Goal: Task Accomplishment & Management: Complete application form

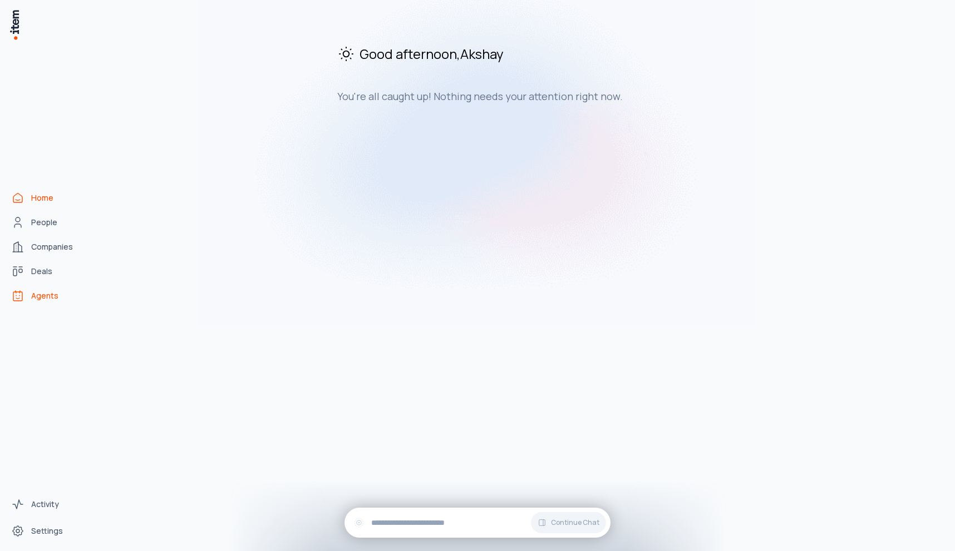
click at [36, 302] on link "Agents" at bounding box center [49, 296] width 85 height 22
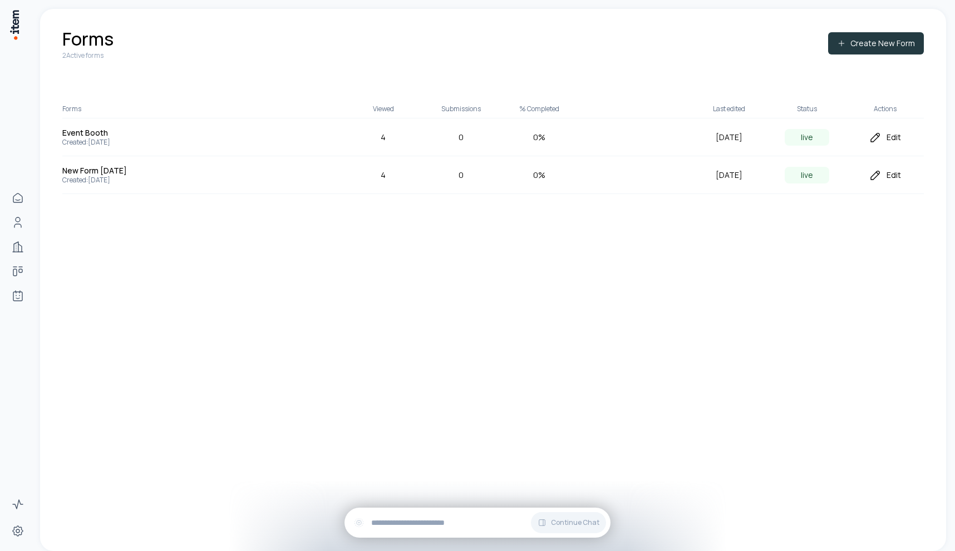
click at [890, 47] on button "Create New Form" at bounding box center [876, 43] width 96 height 22
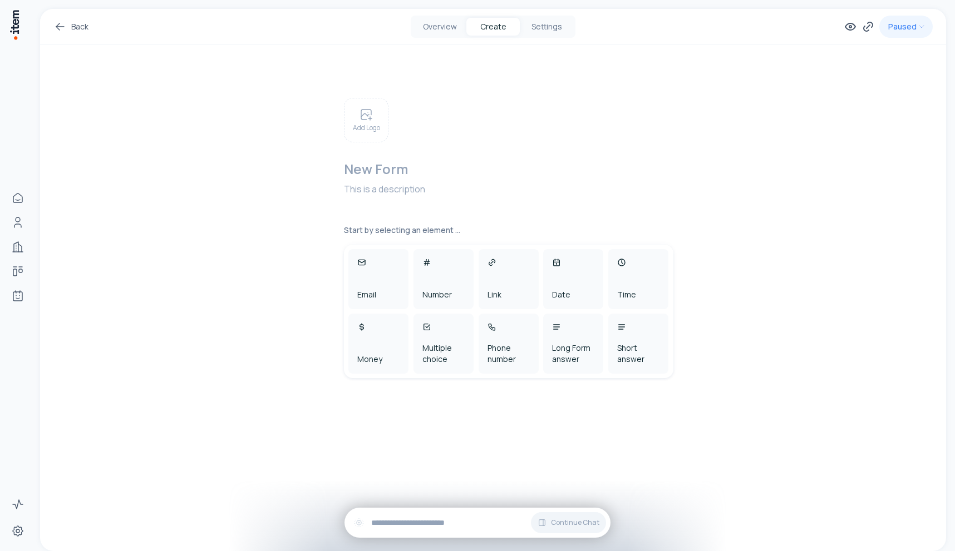
click at [400, 174] on h2 at bounding box center [512, 169] width 336 height 18
click at [546, 32] on button "Settings" at bounding box center [546, 27] width 53 height 18
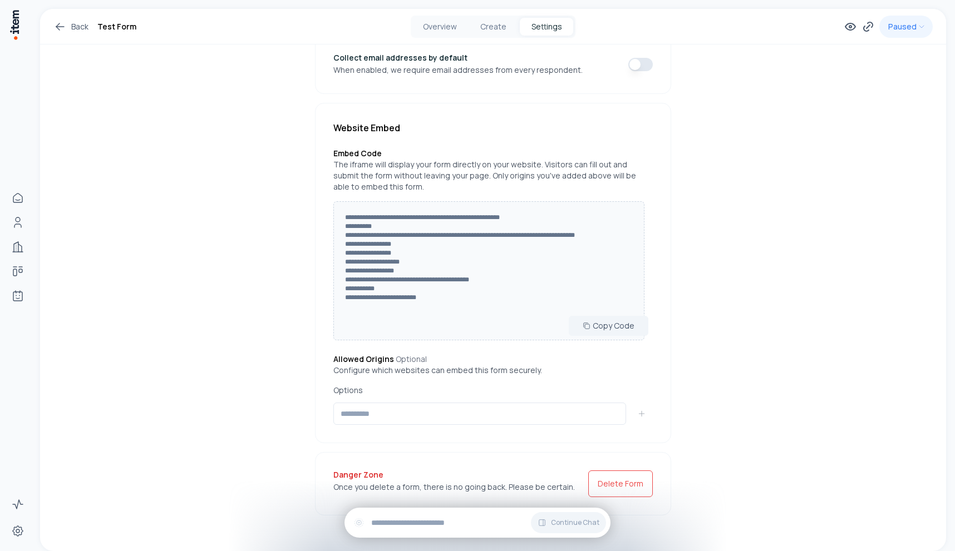
scroll to position [134, 0]
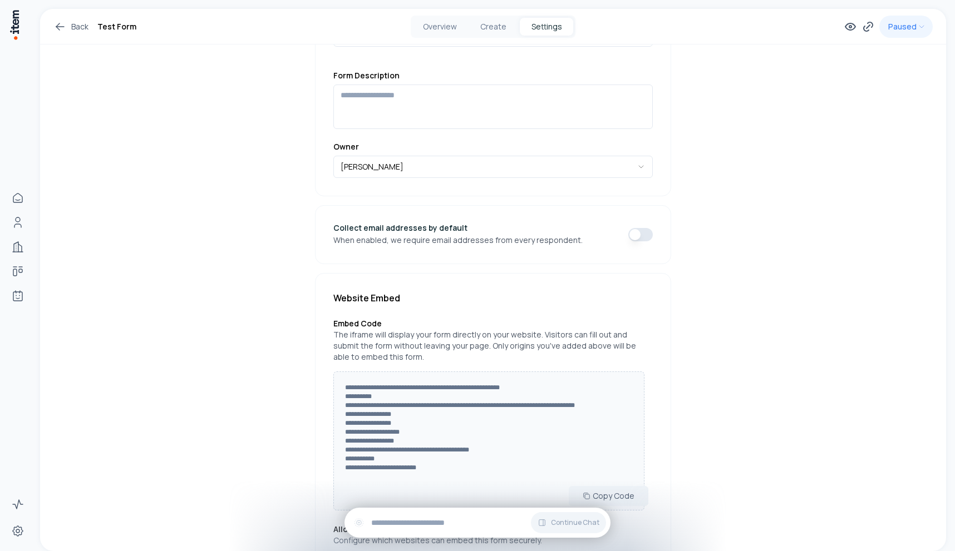
click at [634, 241] on button "button" at bounding box center [640, 234] width 24 height 13
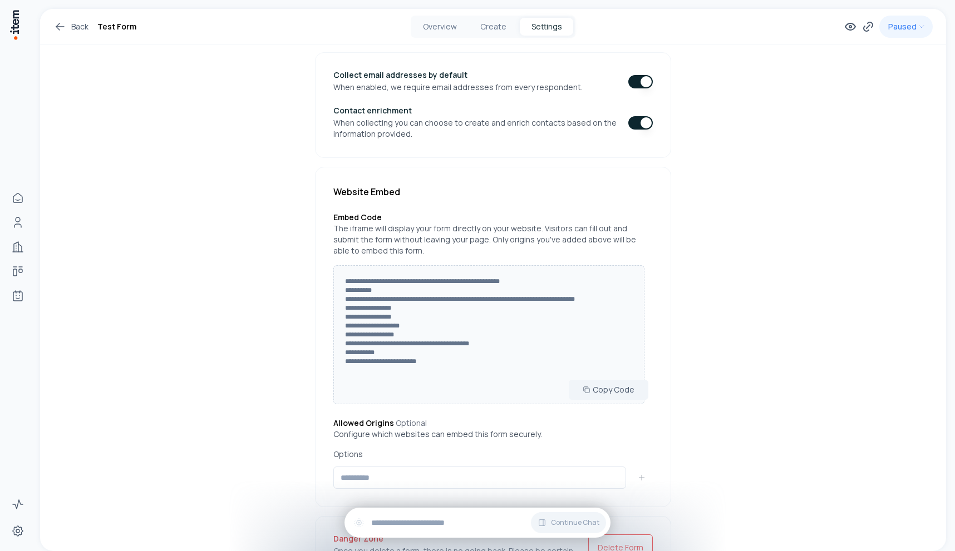
scroll to position [359, 0]
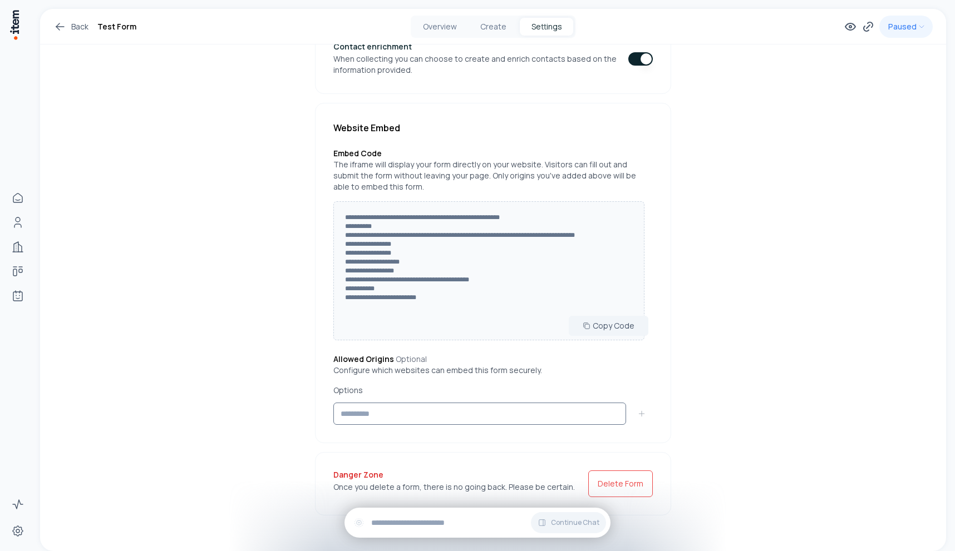
click at [466, 408] on input at bounding box center [479, 414] width 293 height 22
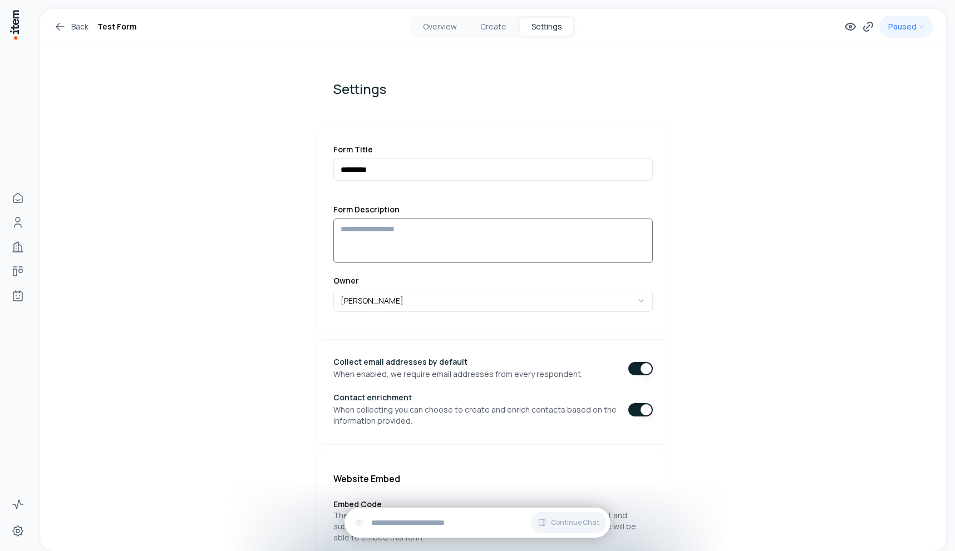
click at [463, 243] on textarea at bounding box center [492, 241] width 319 height 45
drag, startPoint x: 434, startPoint y: 162, endPoint x: 442, endPoint y: 265, distance: 103.2
click at [435, 162] on input "*********" at bounding box center [492, 170] width 319 height 22
click at [442, 268] on div "Form Description Owner Akshay Guthal" at bounding box center [492, 258] width 319 height 107
click at [431, 233] on textarea at bounding box center [492, 241] width 319 height 45
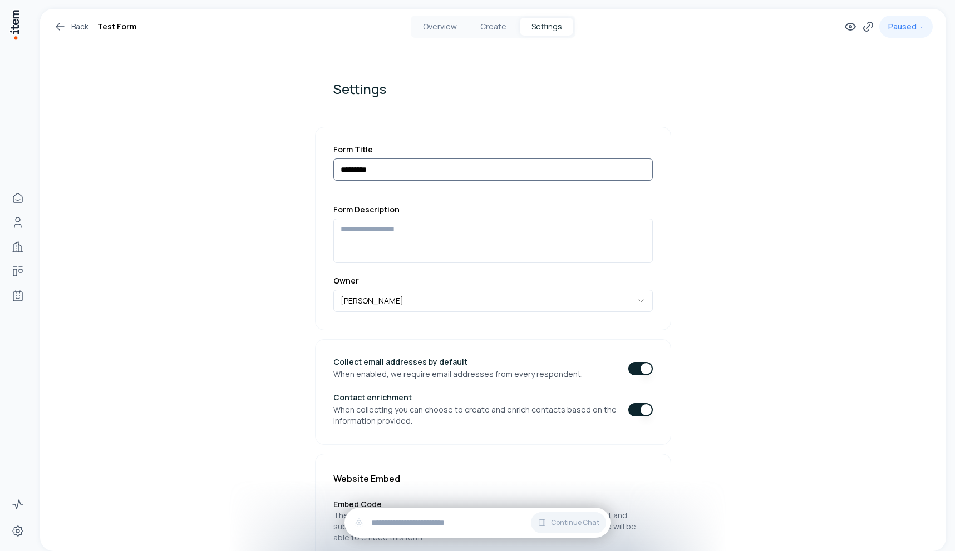
click at [465, 174] on input "*********" at bounding box center [492, 170] width 319 height 22
click at [451, 175] on input "*********" at bounding box center [492, 170] width 319 height 22
click at [471, 250] on textarea at bounding box center [492, 241] width 319 height 45
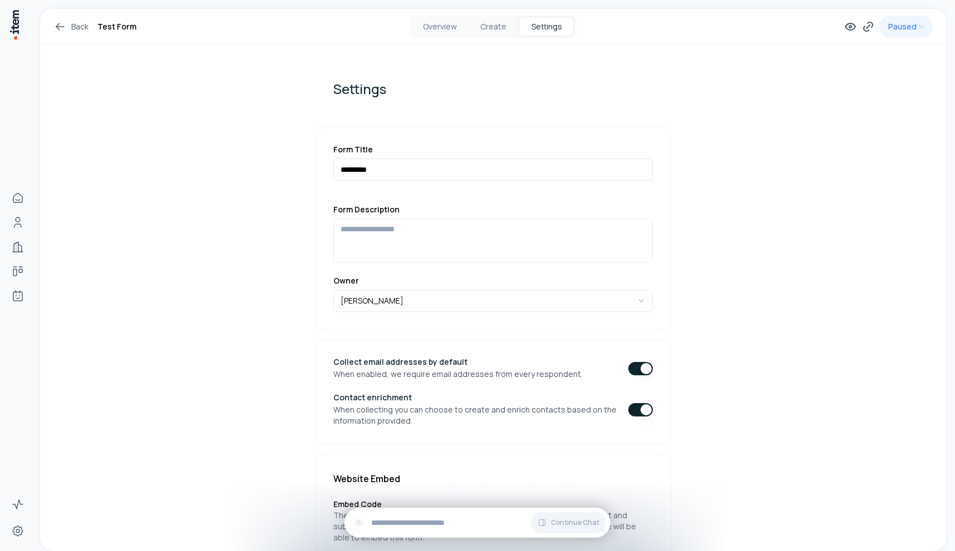
click at [431, 154] on label "Form Title" at bounding box center [492, 149] width 319 height 9
click at [433, 167] on input "*********" at bounding box center [492, 170] width 319 height 22
type input "*********"
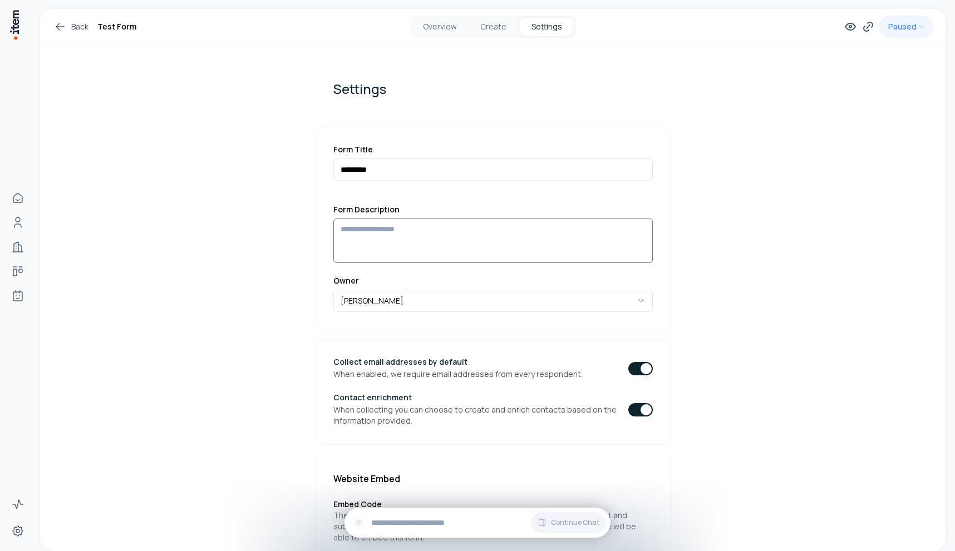
click at [489, 225] on textarea at bounding box center [492, 241] width 319 height 45
click at [489, 28] on button "Create" at bounding box center [492, 27] width 53 height 18
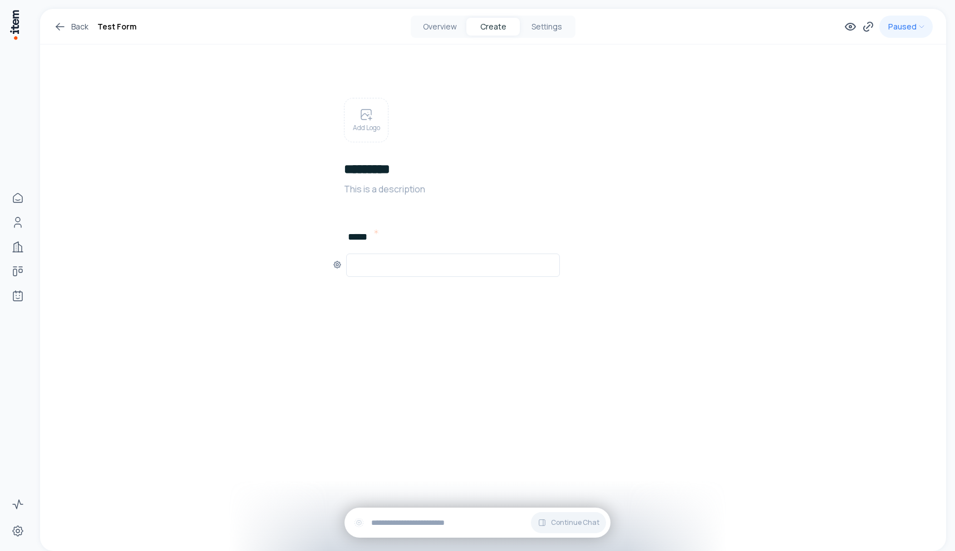
click at [399, 262] on input "text" at bounding box center [452, 265] width 199 height 13
click at [417, 293] on span "Add New Element" at bounding box center [410, 290] width 66 height 12
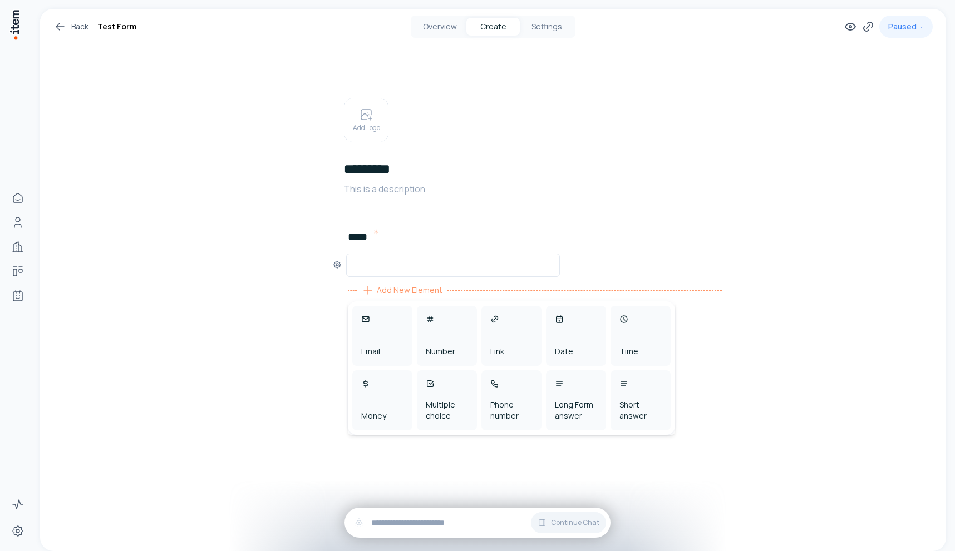
click at [386, 264] on input "text" at bounding box center [452, 265] width 199 height 13
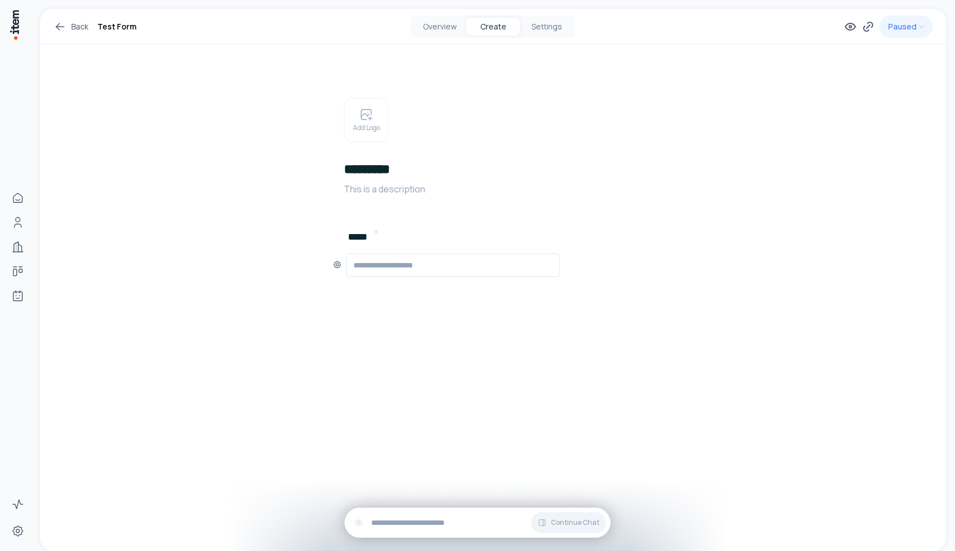
type input "**********"
click at [381, 295] on span "Add New Element" at bounding box center [410, 290] width 66 height 12
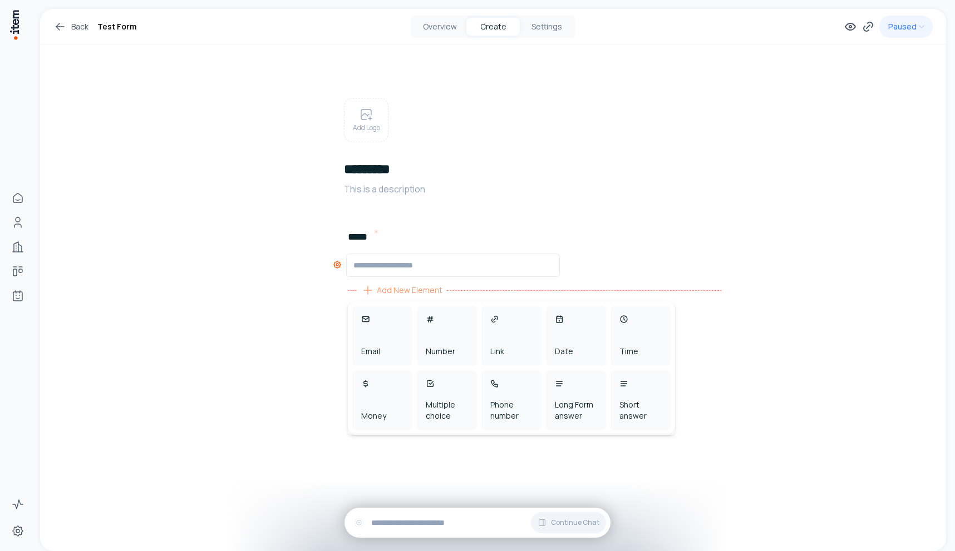
click at [335, 265] on icon at bounding box center [337, 264] width 9 height 9
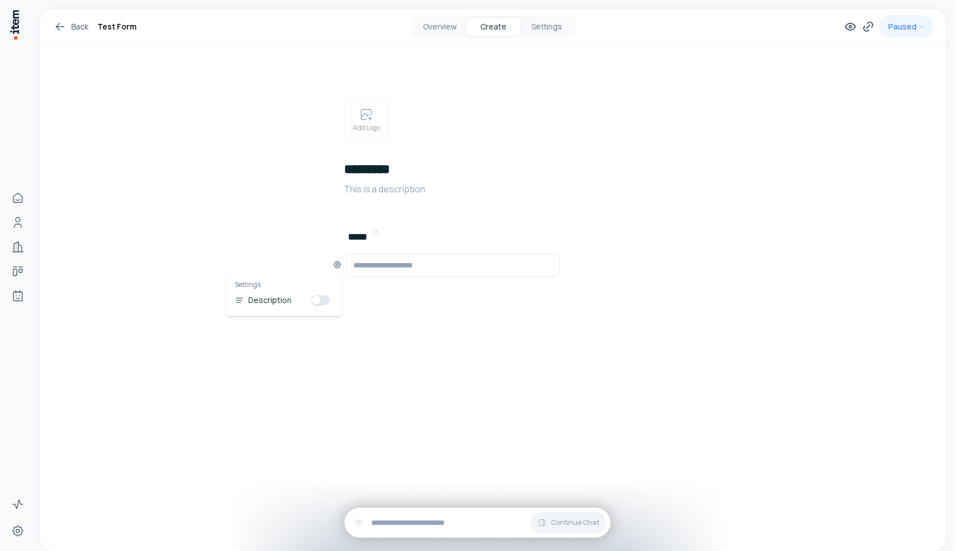
click at [295, 238] on div "**********" at bounding box center [493, 190] width 906 height 362
click at [383, 293] on span "Add New Element" at bounding box center [410, 290] width 66 height 12
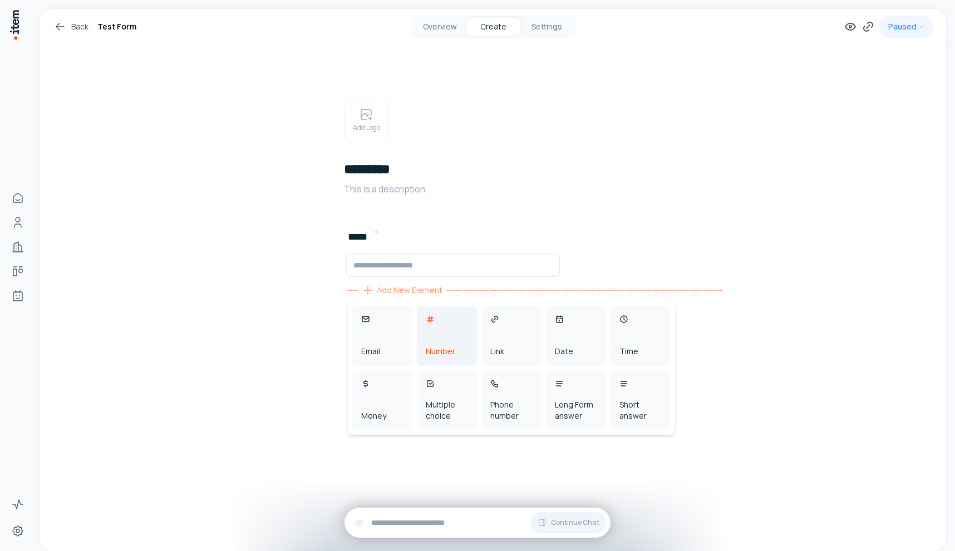
click at [441, 334] on div "Number" at bounding box center [447, 336] width 60 height 60
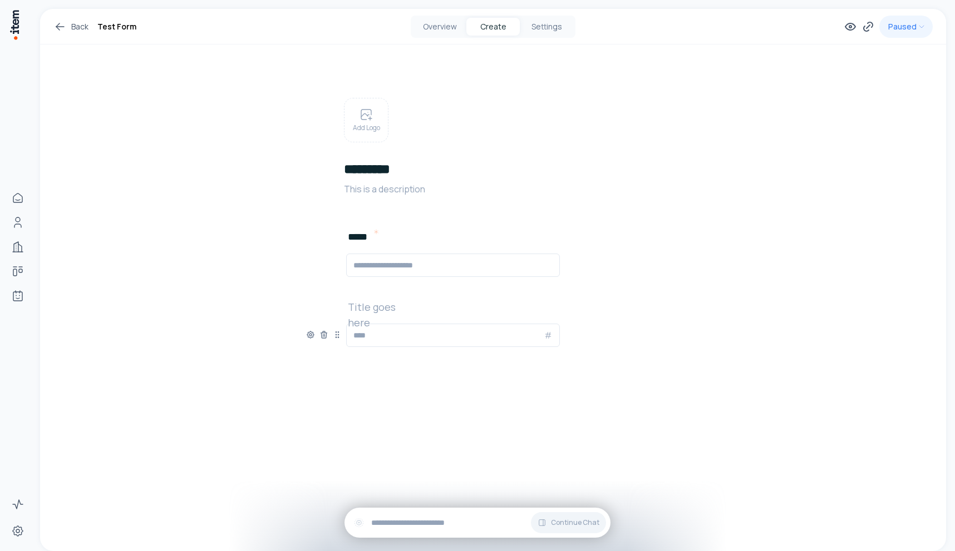
click at [395, 308] on h2 at bounding box center [383, 307] width 71 height 16
click at [308, 332] on icon at bounding box center [310, 335] width 7 height 7
click at [424, 388] on div "**********" at bounding box center [493, 243] width 374 height 396
click at [375, 361] on div "Add New Element" at bounding box center [402, 361] width 90 height 18
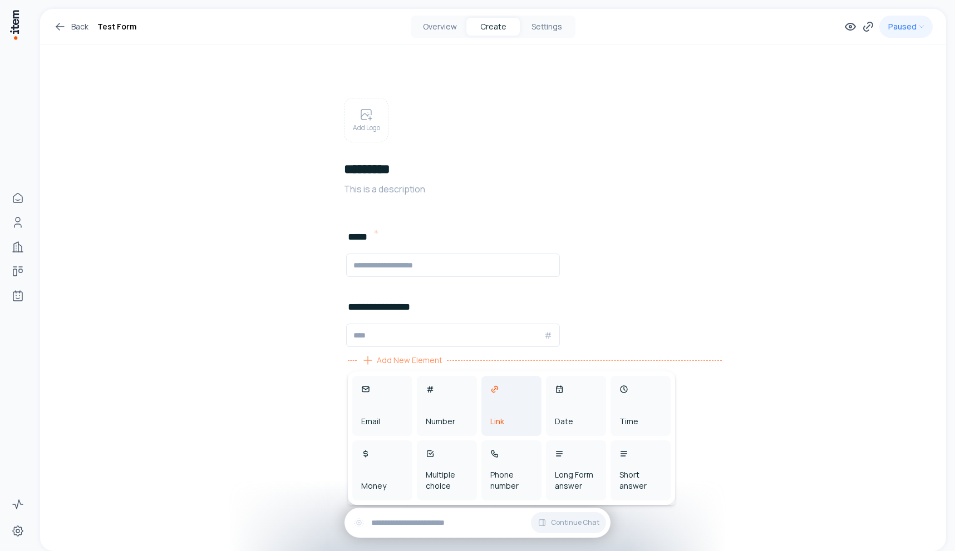
click at [496, 404] on div "Link" at bounding box center [511, 406] width 60 height 60
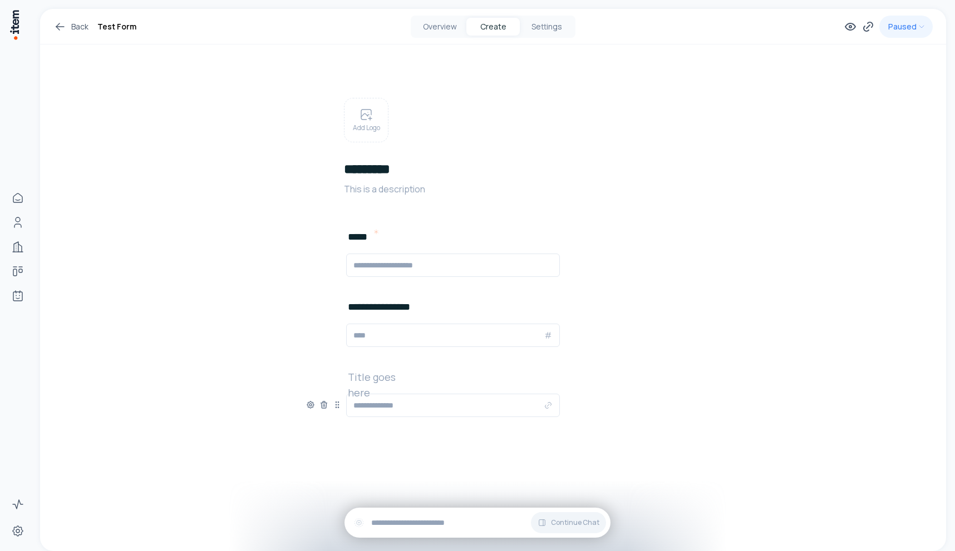
click at [420, 380] on div "Title goes here Add New Element" at bounding box center [493, 404] width 374 height 70
click at [401, 374] on h2 at bounding box center [383, 377] width 71 height 16
click at [376, 403] on input "text" at bounding box center [448, 405] width 190 height 13
click at [850, 29] on icon at bounding box center [850, 26] width 13 height 13
click at [543, 30] on button "Settings" at bounding box center [546, 27] width 53 height 18
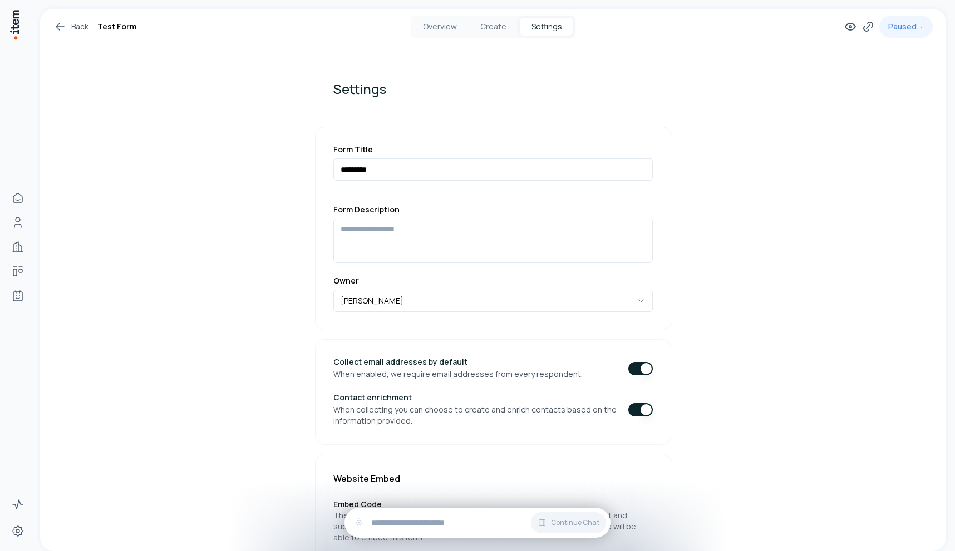
click at [635, 367] on button "button" at bounding box center [640, 368] width 24 height 13
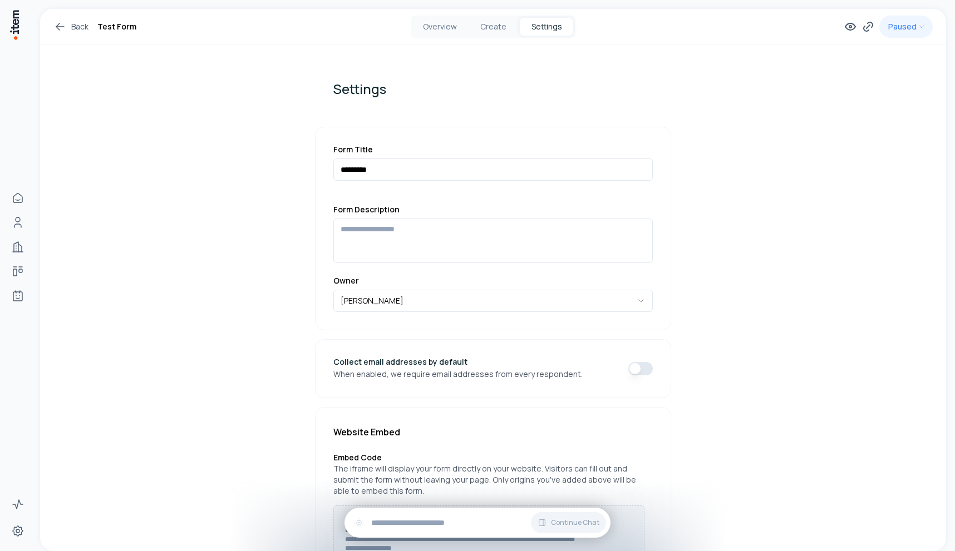
click at [632, 374] on button "button" at bounding box center [640, 368] width 24 height 13
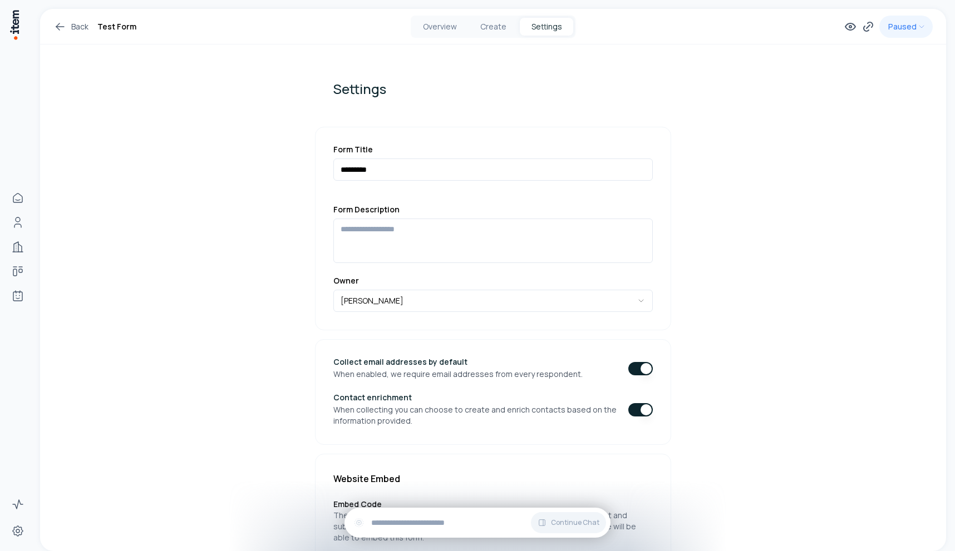
click at [633, 406] on button "button" at bounding box center [640, 409] width 24 height 13
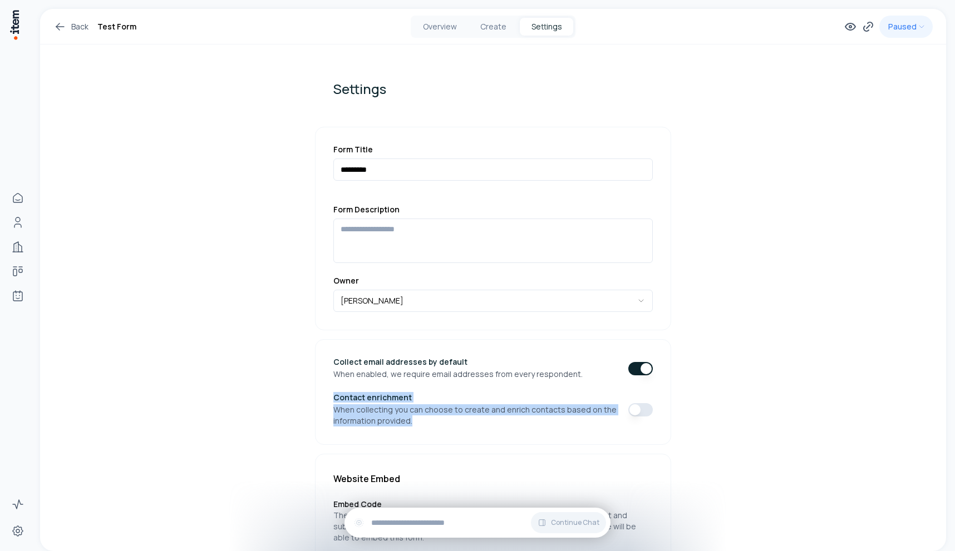
drag, startPoint x: 411, startPoint y: 427, endPoint x: 285, endPoint y: 401, distance: 128.5
click at [282, 401] on div "**********" at bounding box center [492, 474] width 427 height 858
click at [393, 415] on p "When collecting you can choose to create and enrich contacts based on the infor…" at bounding box center [476, 416] width 286 height 22
click at [500, 28] on button "Create" at bounding box center [492, 27] width 53 height 18
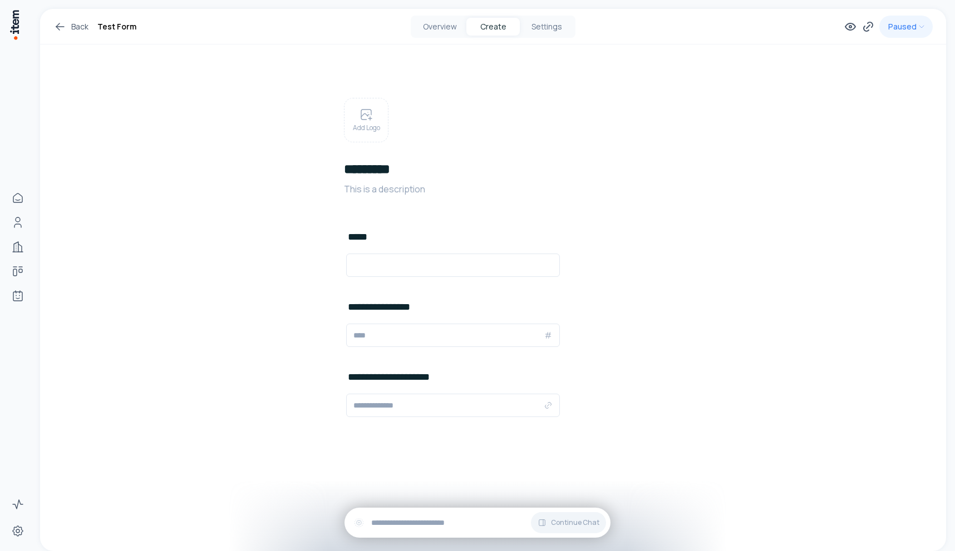
click at [896, 31] on html "**********" at bounding box center [477, 275] width 955 height 551
click at [442, 22] on button "Overview" at bounding box center [439, 27] width 53 height 18
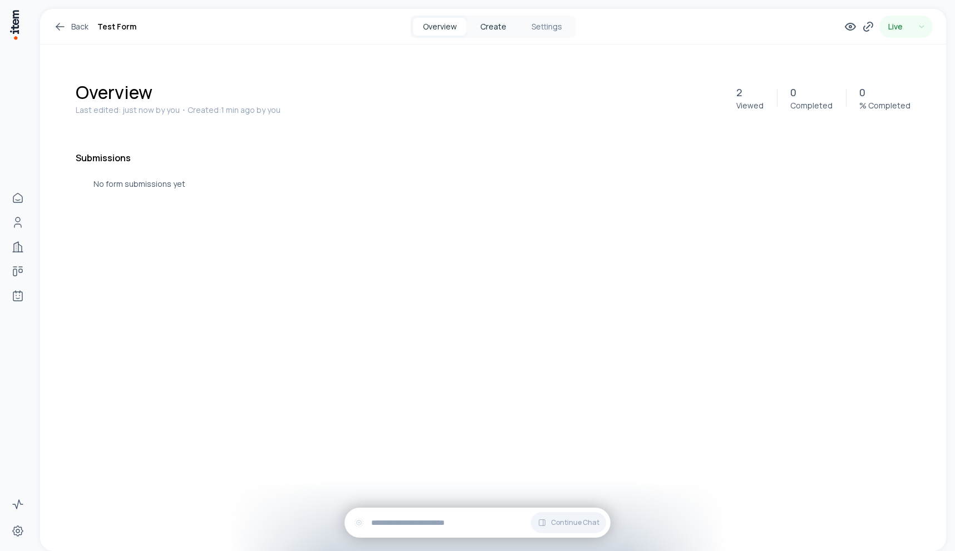
click at [487, 27] on button "Create" at bounding box center [492, 27] width 53 height 18
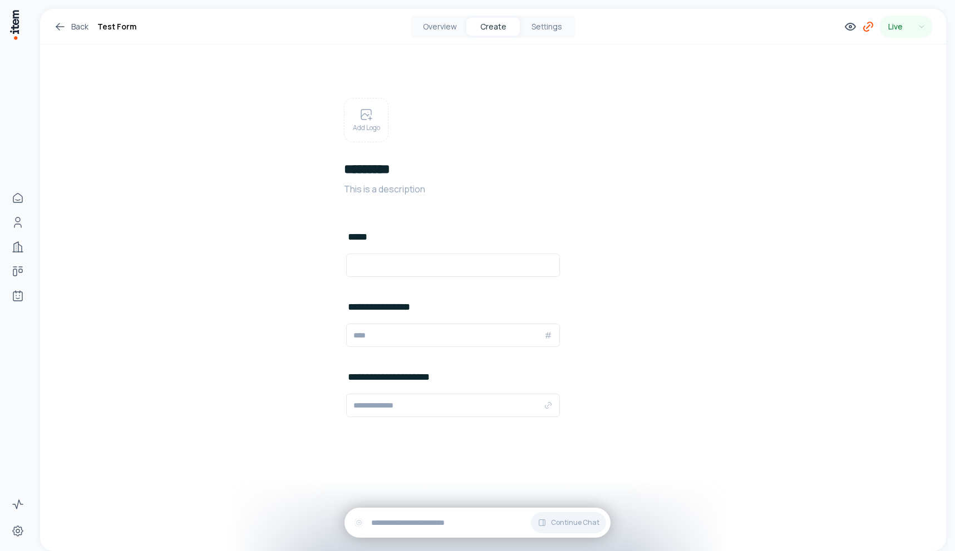
click at [869, 28] on icon at bounding box center [867, 26] width 13 height 13
click at [842, 261] on button "Copy" at bounding box center [843, 259] width 25 height 18
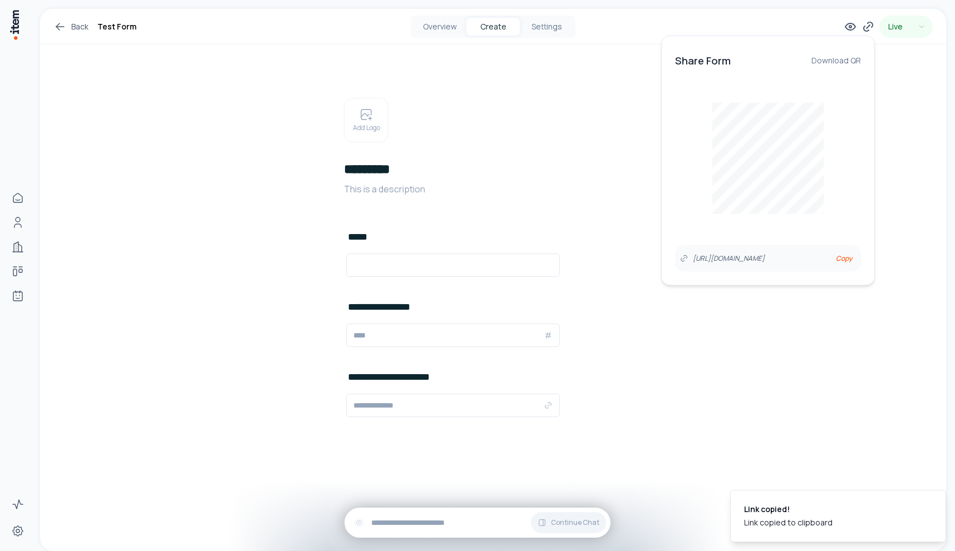
click at [566, 111] on div "Add Logo" at bounding box center [512, 120] width 336 height 45
click at [709, 125] on div "**********" at bounding box center [493, 260] width 906 height 502
click at [588, 190] on p at bounding box center [512, 189] width 336 height 13
click at [548, 36] on div "Overview Create Settings" at bounding box center [493, 27] width 165 height 22
click at [550, 29] on button "Settings" at bounding box center [546, 27] width 53 height 18
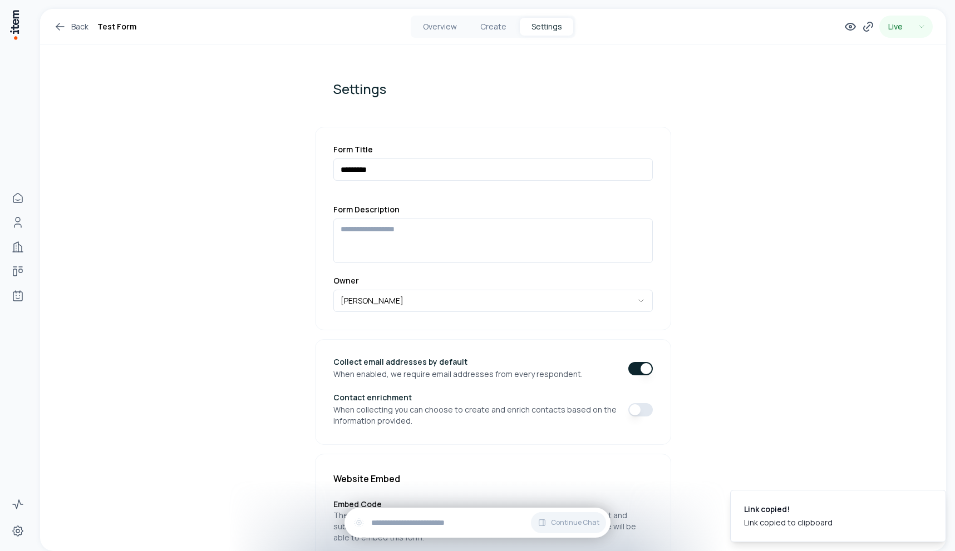
scroll to position [122, 0]
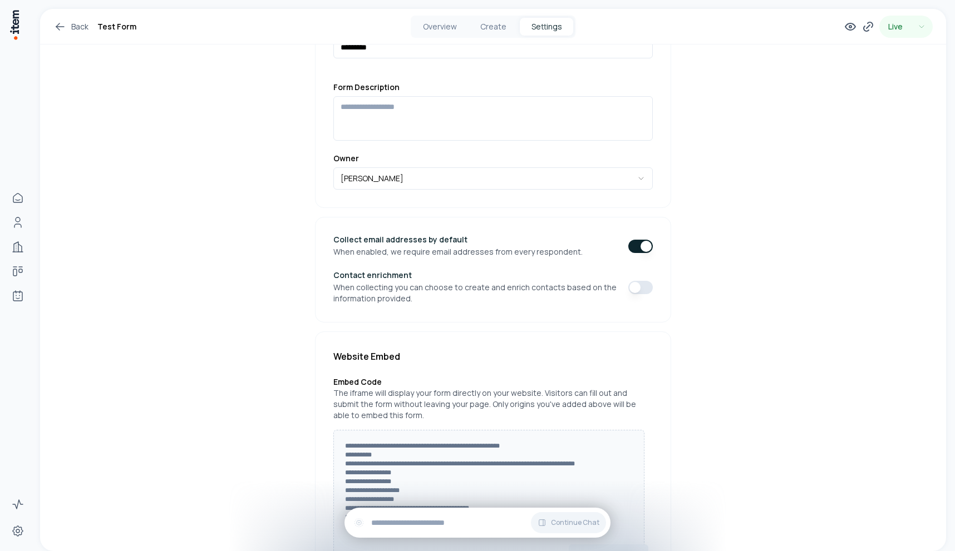
click at [628, 289] on button "button" at bounding box center [640, 287] width 24 height 13
click at [501, 24] on button "Create" at bounding box center [492, 27] width 53 height 18
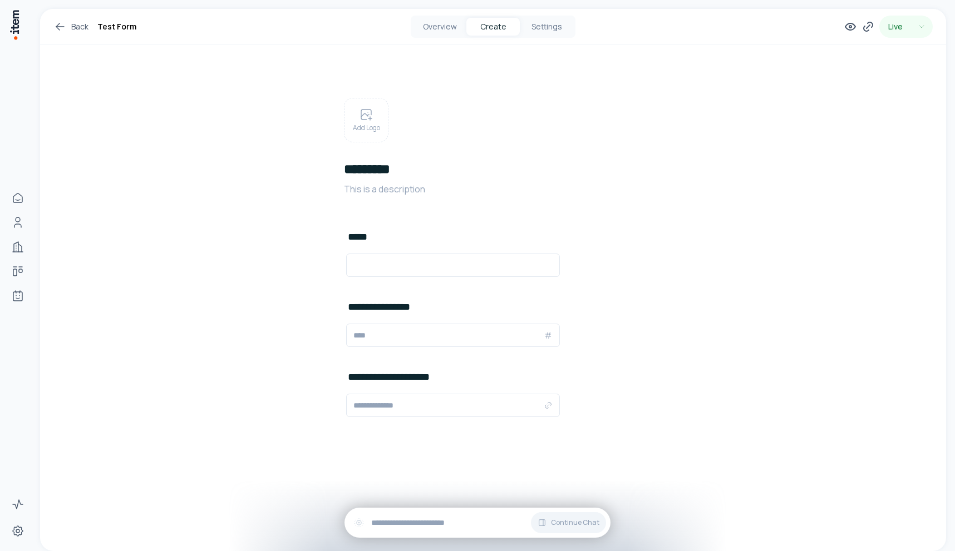
click at [484, 29] on button "Create" at bounding box center [492, 27] width 53 height 18
click at [538, 24] on button "Settings" at bounding box center [546, 27] width 53 height 18
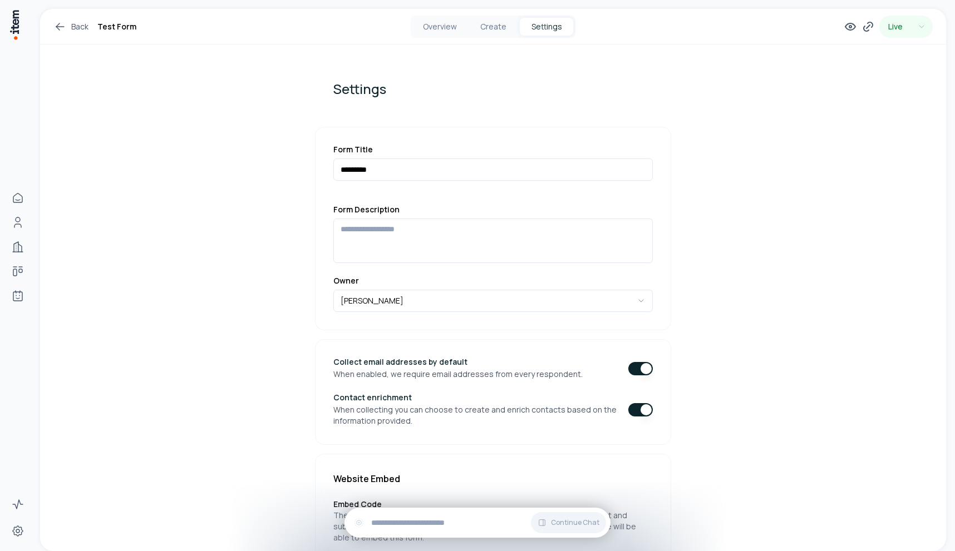
click at [633, 405] on button "button" at bounding box center [640, 409] width 24 height 13
click at [489, 23] on button "Create" at bounding box center [492, 27] width 53 height 18
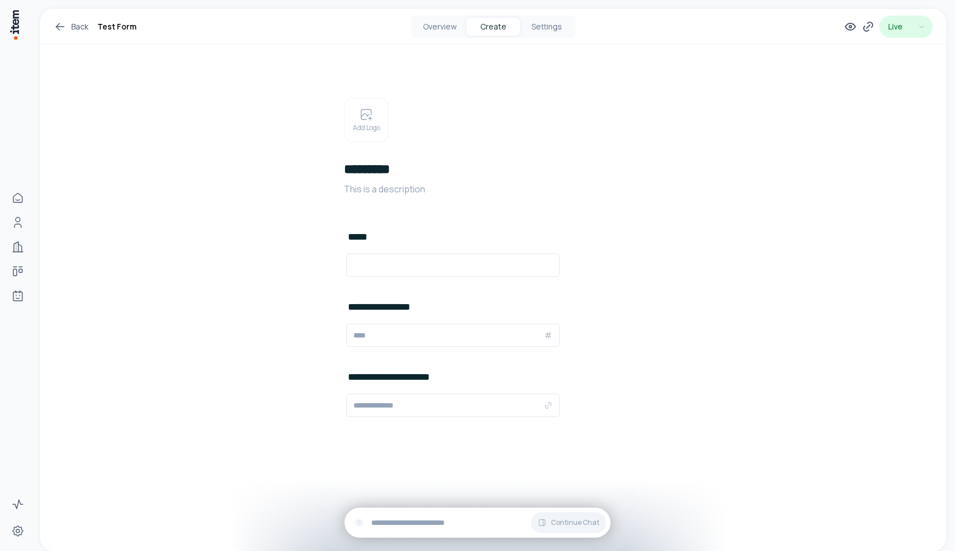
click at [913, 28] on html "**********" at bounding box center [477, 275] width 955 height 551
click at [865, 27] on html "**********" at bounding box center [477, 275] width 955 height 551
click at [863, 26] on icon at bounding box center [867, 26] width 13 height 13
click at [849, 258] on button "Copy" at bounding box center [843, 259] width 25 height 18
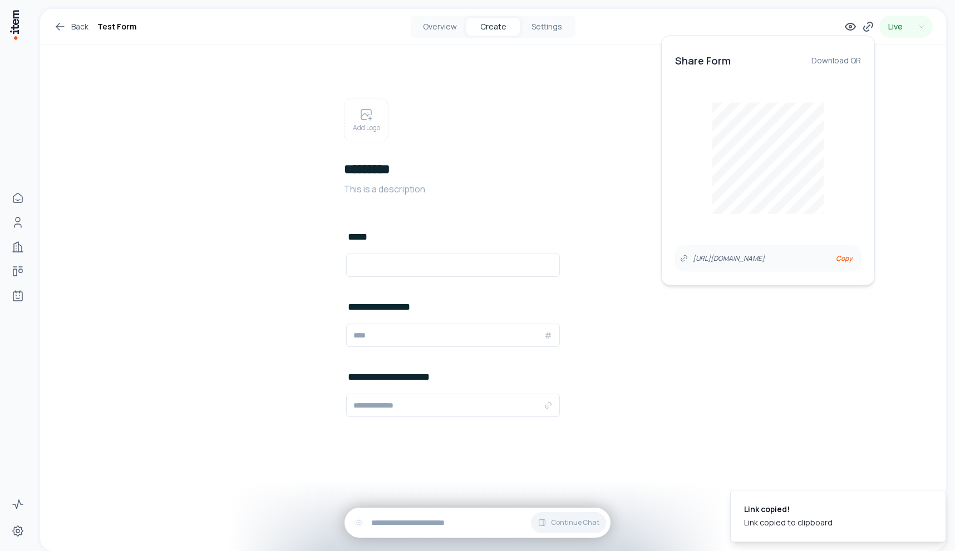
click at [596, 177] on h2 "*********" at bounding box center [512, 169] width 336 height 18
click at [452, 31] on button "Overview" at bounding box center [439, 27] width 53 height 18
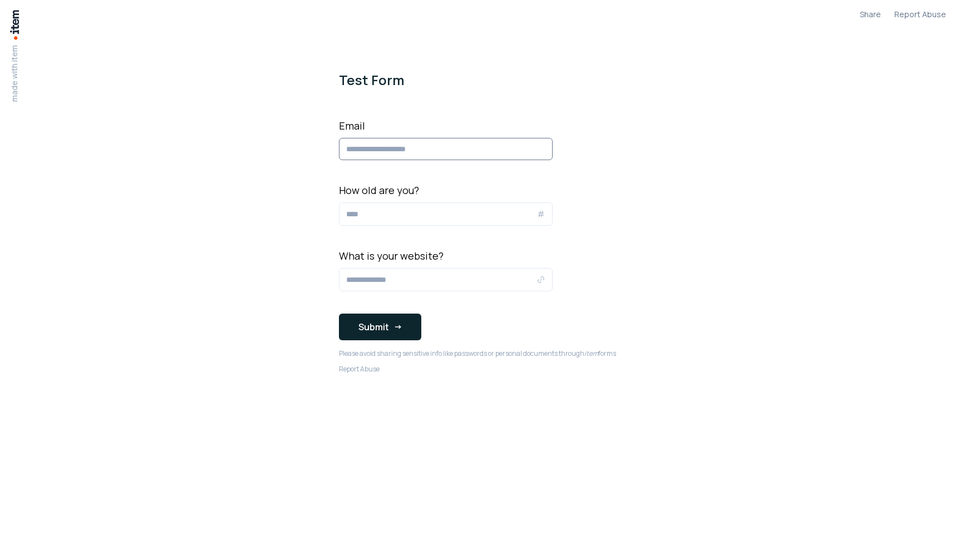
click at [413, 150] on input "Email" at bounding box center [446, 149] width 214 height 22
click at [737, 144] on body "made with item Share Report Abuse Test Form Email How old are you? What is your…" at bounding box center [477, 275] width 955 height 551
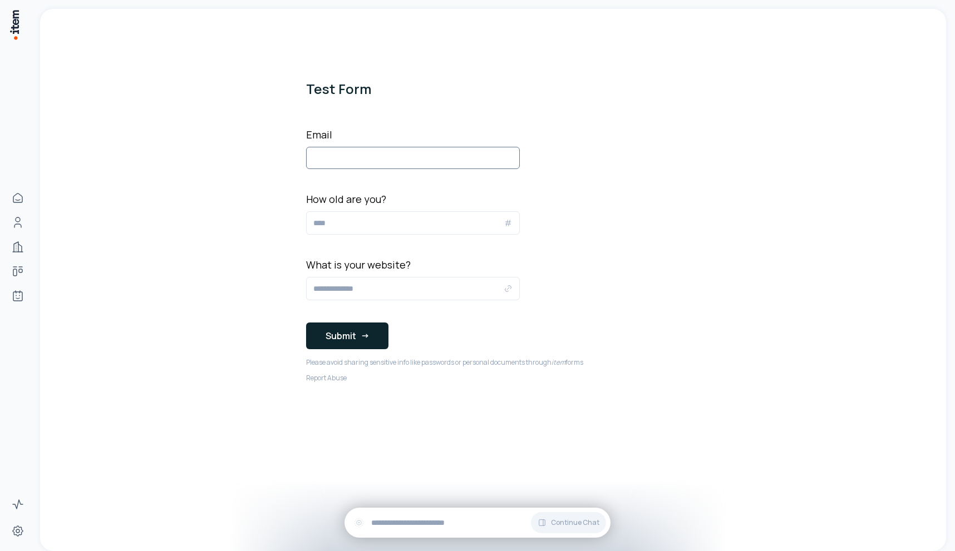
click at [443, 154] on input "Email" at bounding box center [413, 158] width 214 height 22
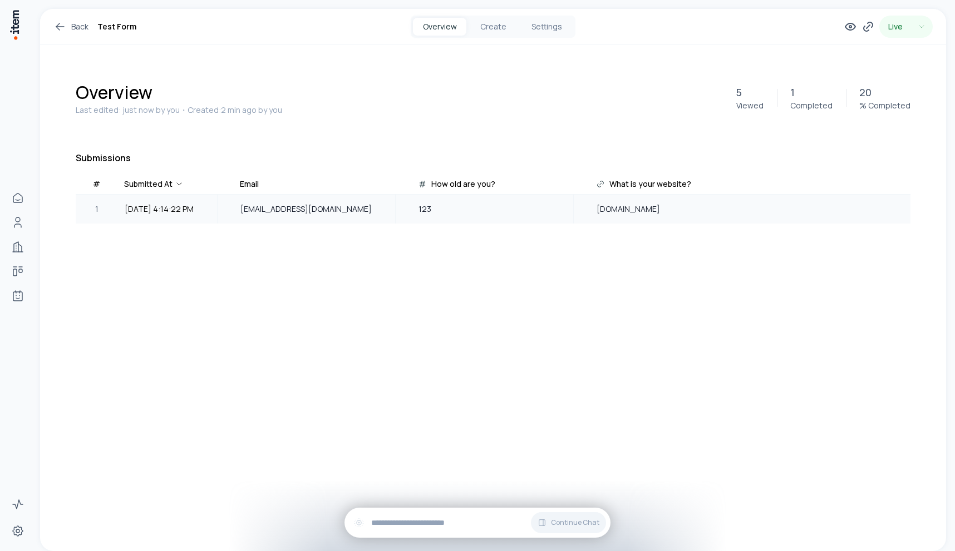
click at [238, 204] on div "[EMAIL_ADDRESS][DOMAIN_NAME]" at bounding box center [306, 209] width 176 height 28
click at [367, 209] on span "[EMAIL_ADDRESS][DOMAIN_NAME]" at bounding box center [306, 209] width 132 height 12
click at [490, 28] on button "Create" at bounding box center [492, 27] width 53 height 18
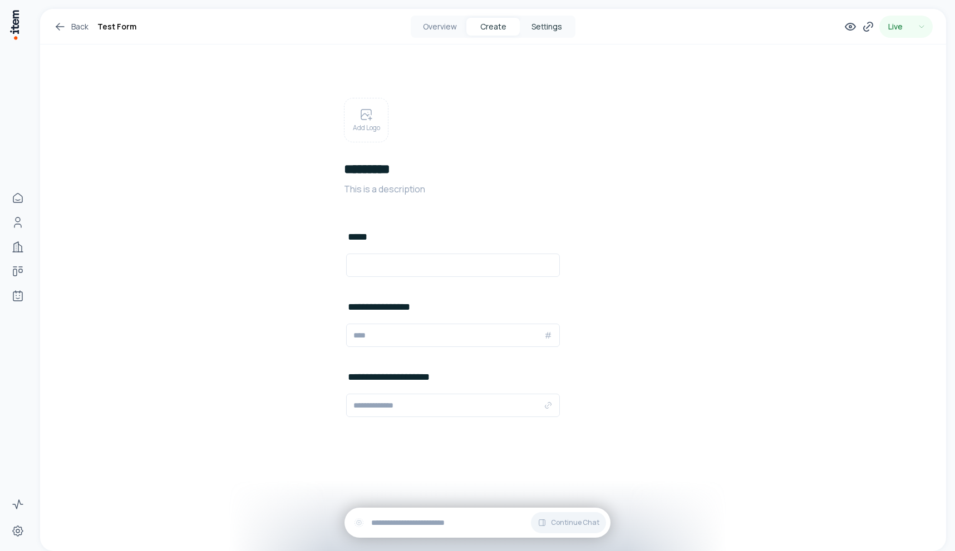
click at [562, 31] on button "Settings" at bounding box center [546, 27] width 53 height 18
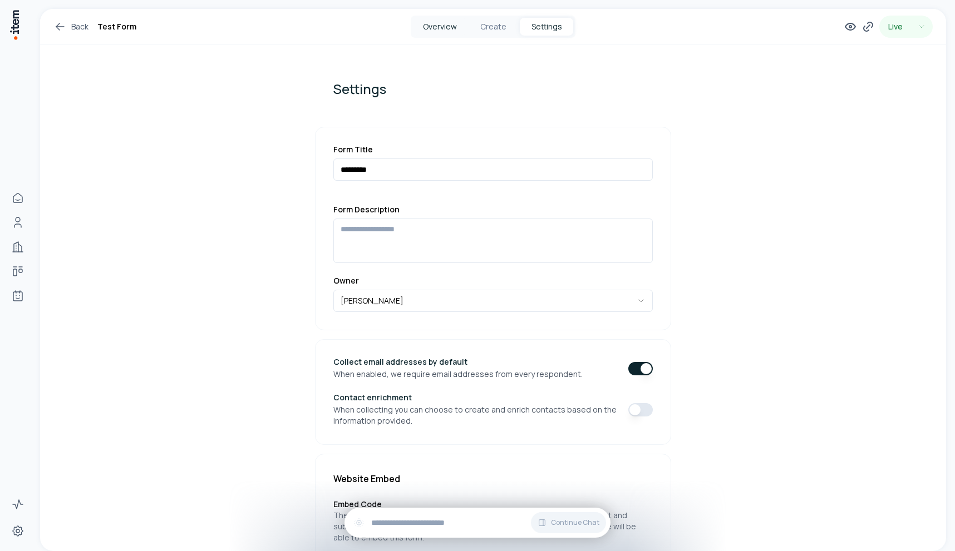
click at [444, 27] on button "Overview" at bounding box center [439, 27] width 53 height 18
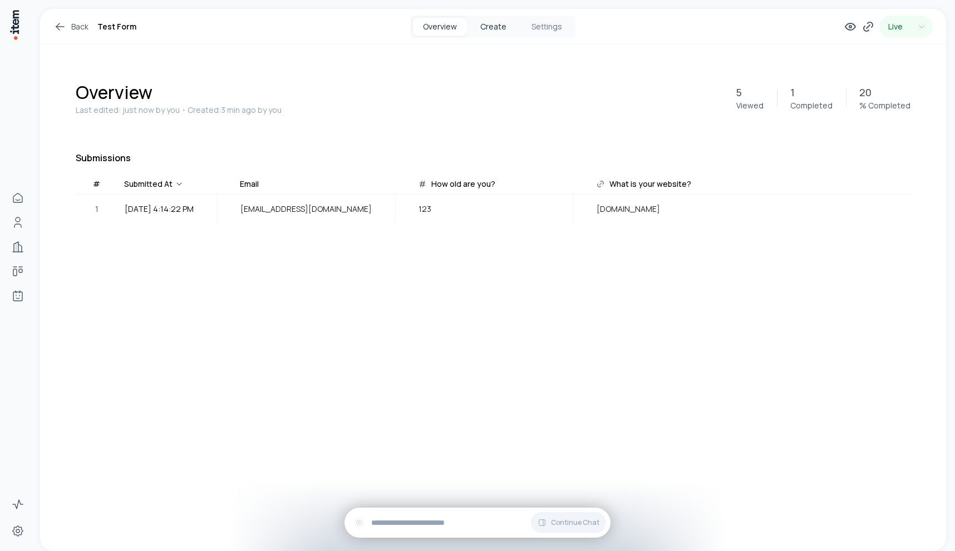
click at [501, 31] on button "Create" at bounding box center [492, 27] width 53 height 18
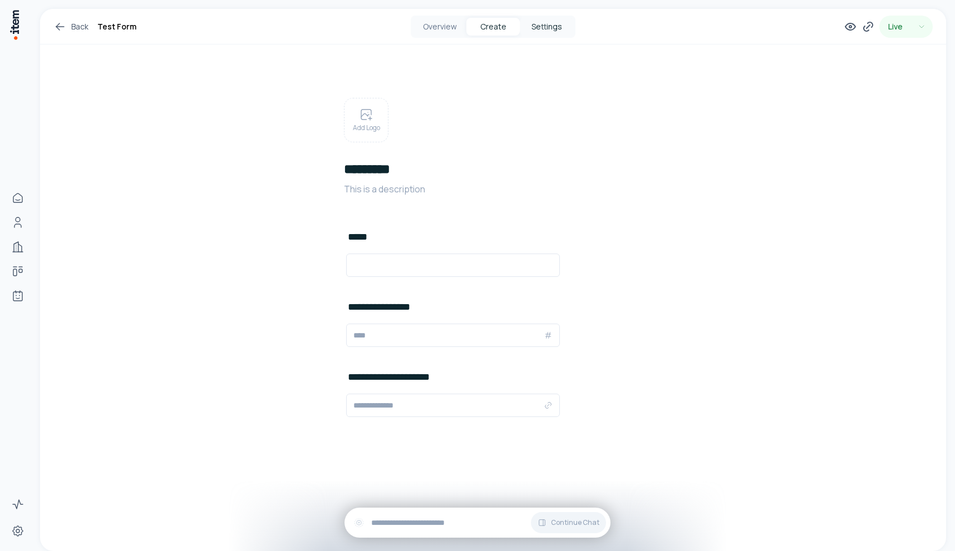
click at [555, 28] on button "Settings" at bounding box center [546, 27] width 53 height 18
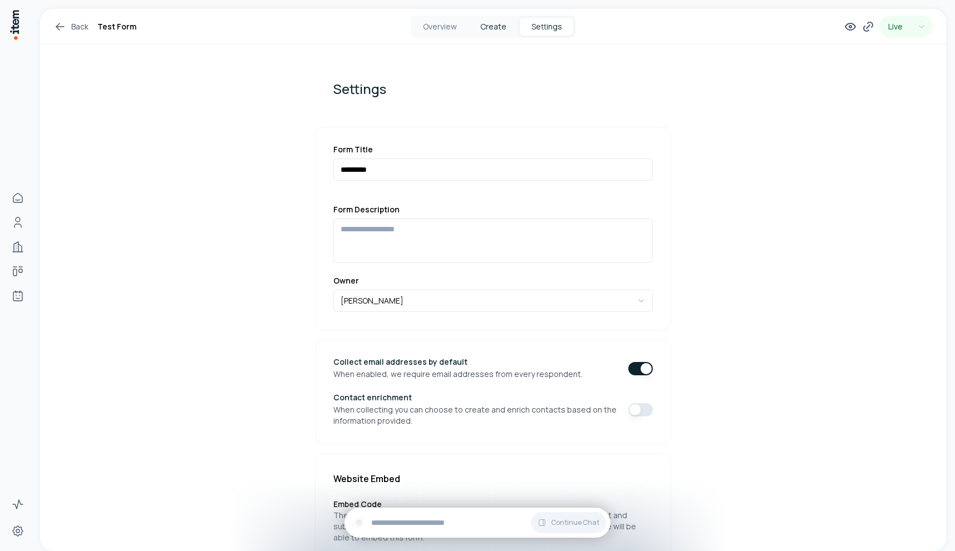
click at [485, 27] on button "Create" at bounding box center [492, 27] width 53 height 18
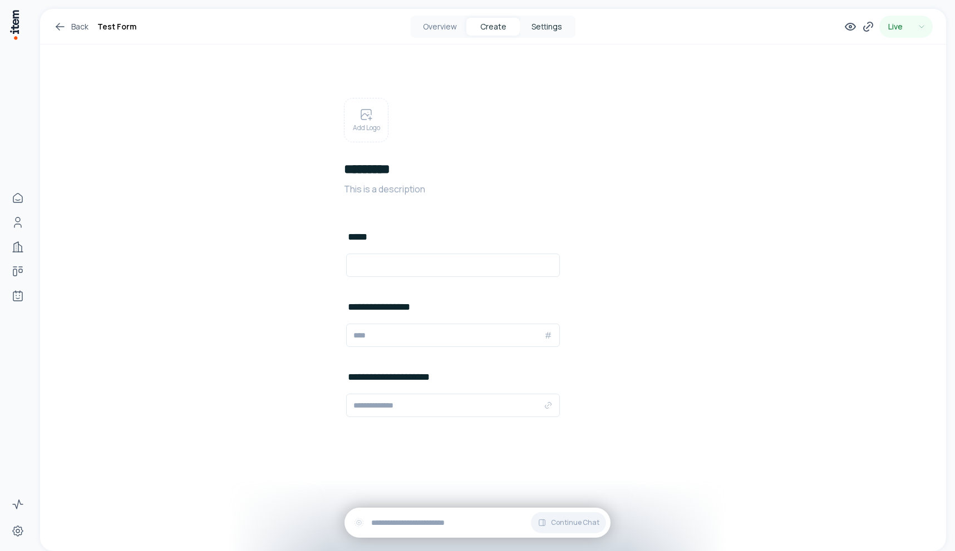
click at [528, 27] on button "Settings" at bounding box center [546, 27] width 53 height 18
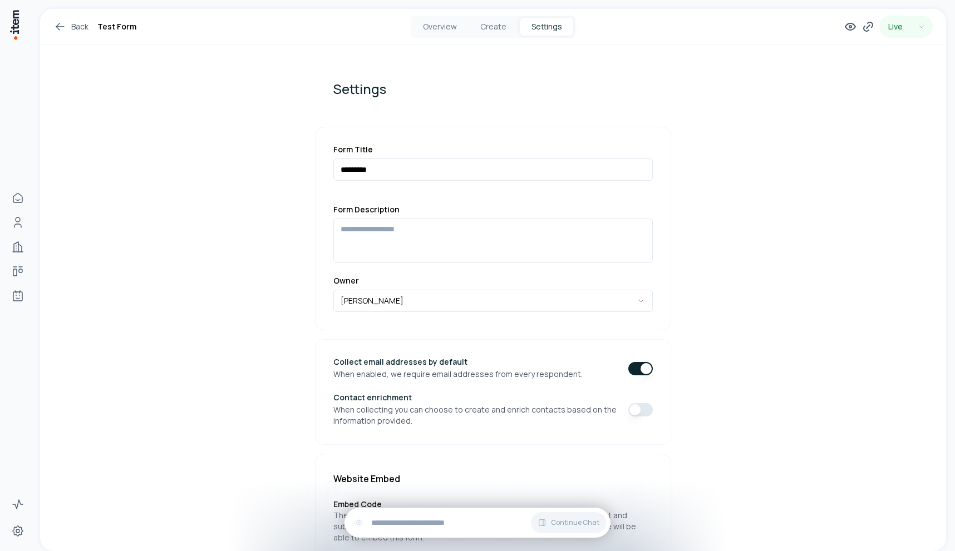
click at [499, 35] on div "Overview Create Settings" at bounding box center [493, 27] width 165 height 22
click at [491, 24] on button "Create" at bounding box center [492, 27] width 53 height 18
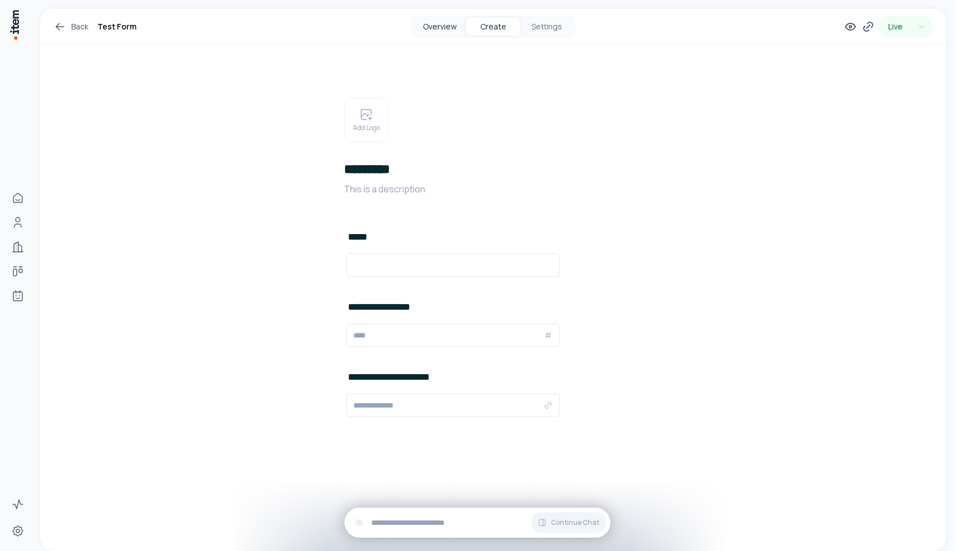
click at [440, 25] on button "Overview" at bounding box center [439, 27] width 53 height 18
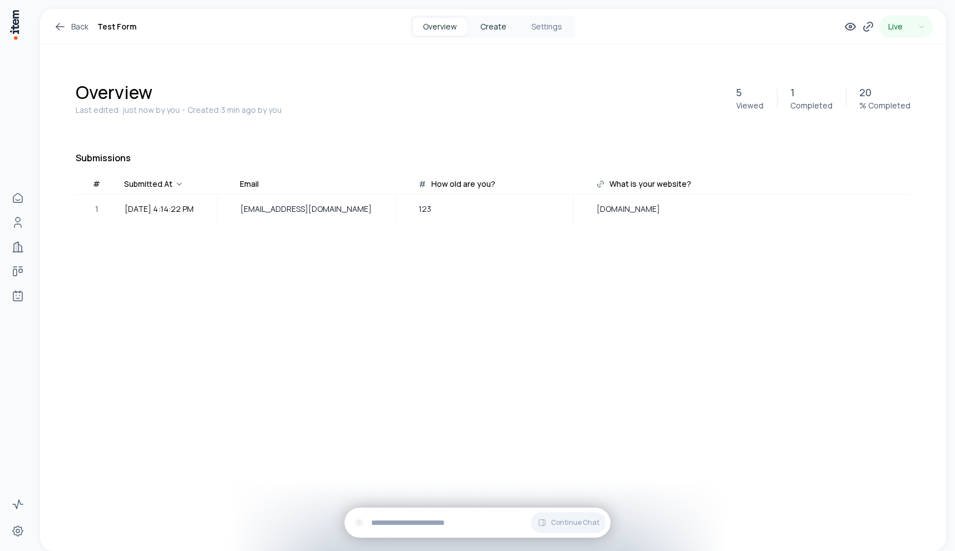
click at [492, 26] on button "Create" at bounding box center [492, 27] width 53 height 18
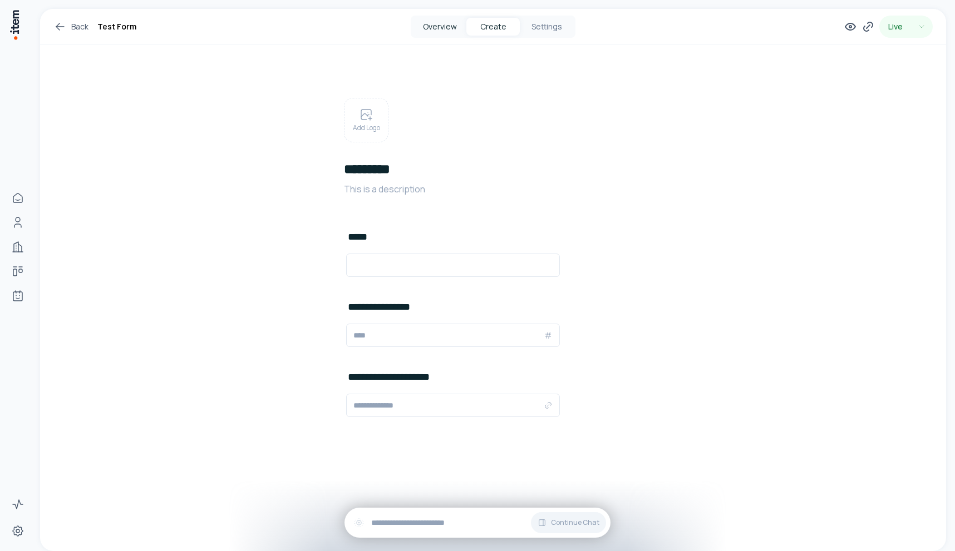
click at [421, 26] on button "Overview" at bounding box center [439, 27] width 53 height 18
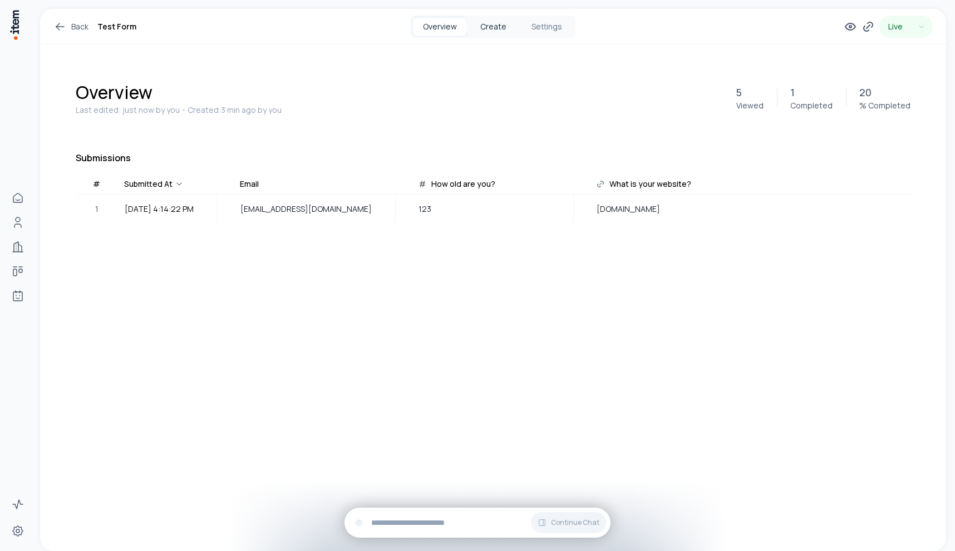
click at [477, 25] on button "Create" at bounding box center [492, 27] width 53 height 18
click at [536, 23] on button "Settings" at bounding box center [546, 27] width 53 height 18
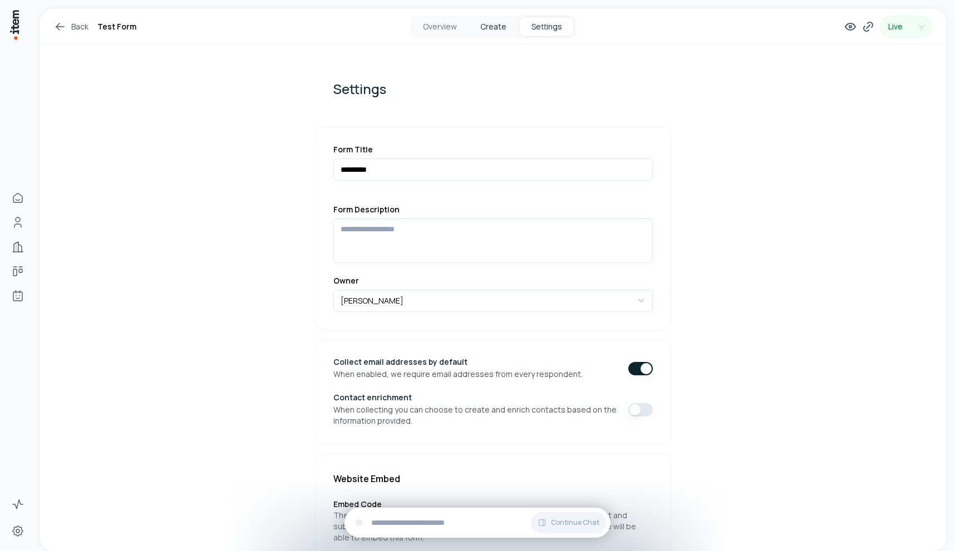
click at [495, 27] on button "Create" at bounding box center [492, 27] width 53 height 18
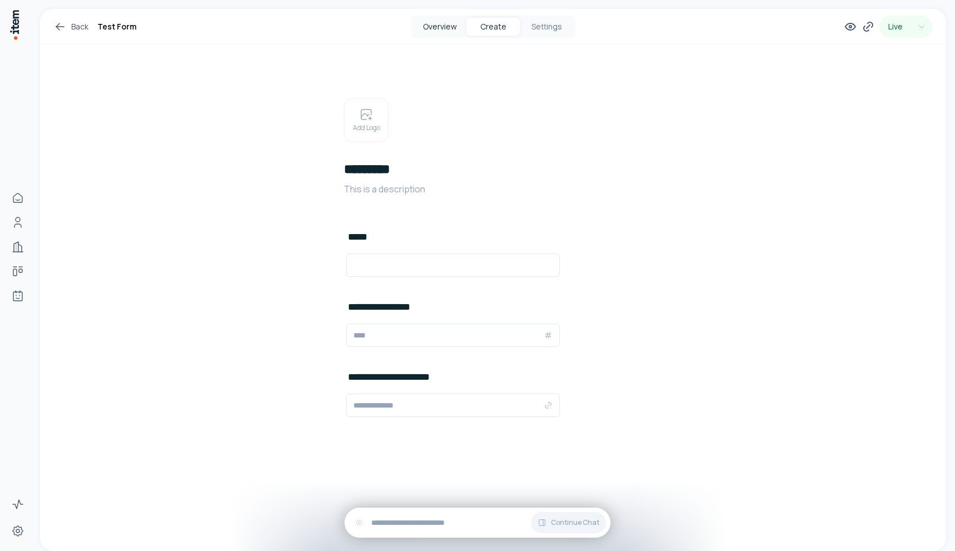
click at [432, 26] on button "Overview" at bounding box center [439, 27] width 53 height 18
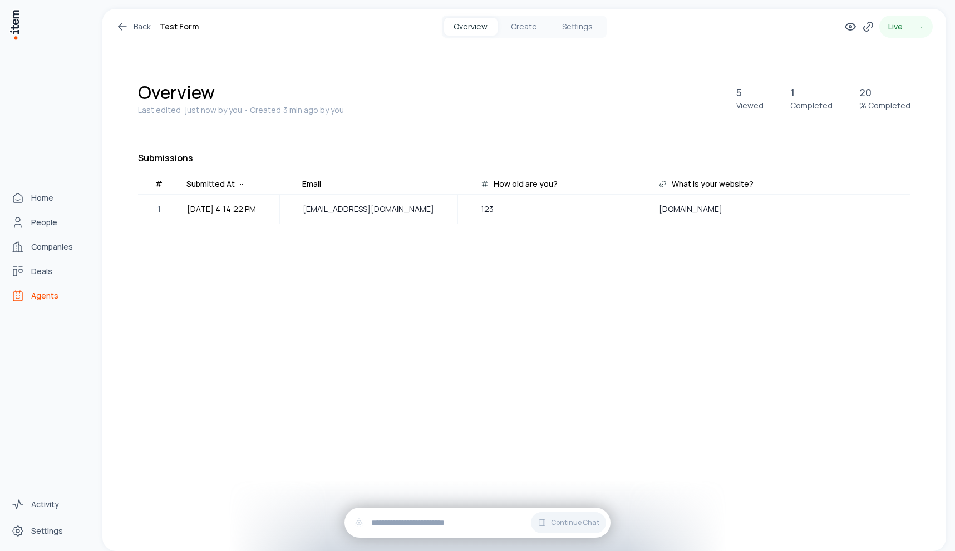
click at [42, 299] on span "Agents" at bounding box center [44, 295] width 27 height 11
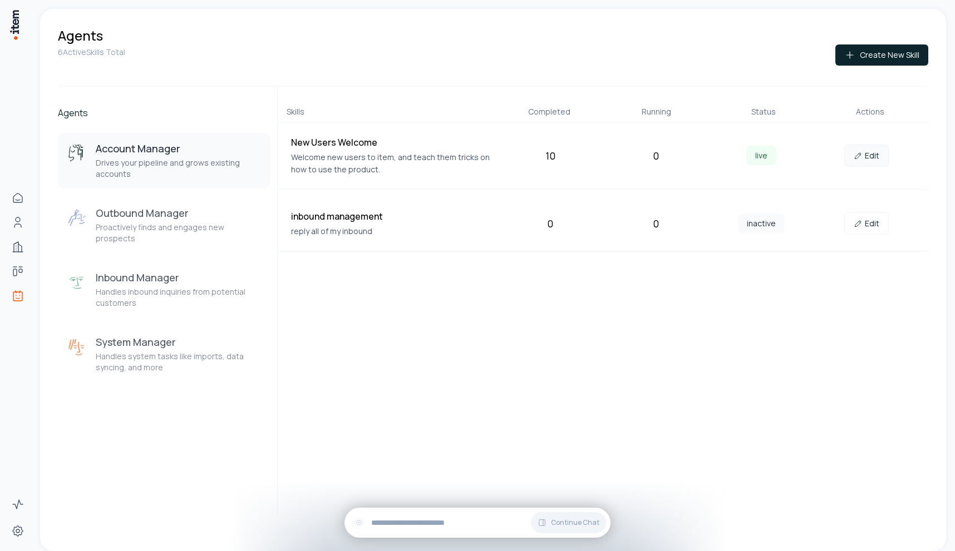
click at [872, 156] on link "Edit" at bounding box center [866, 156] width 45 height 22
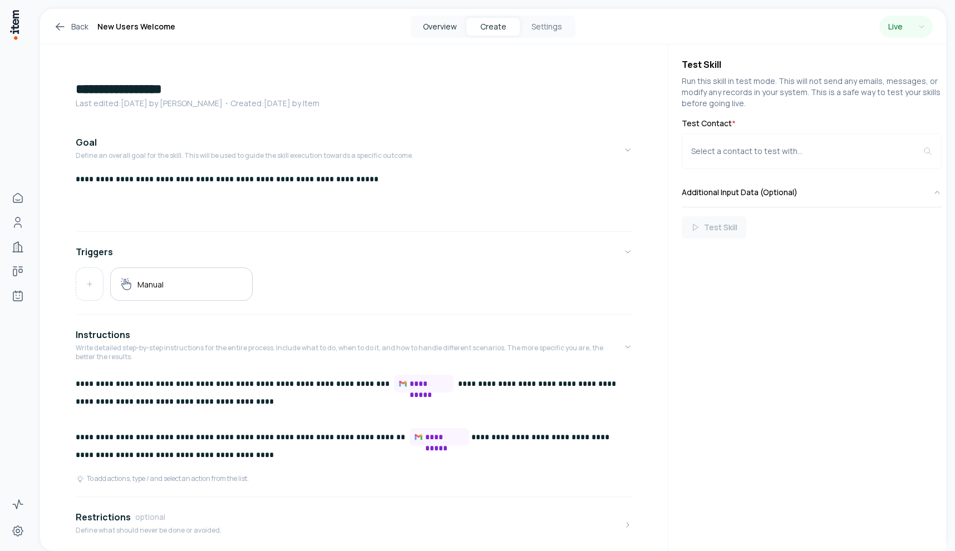
click at [460, 25] on button "Overview" at bounding box center [439, 27] width 53 height 18
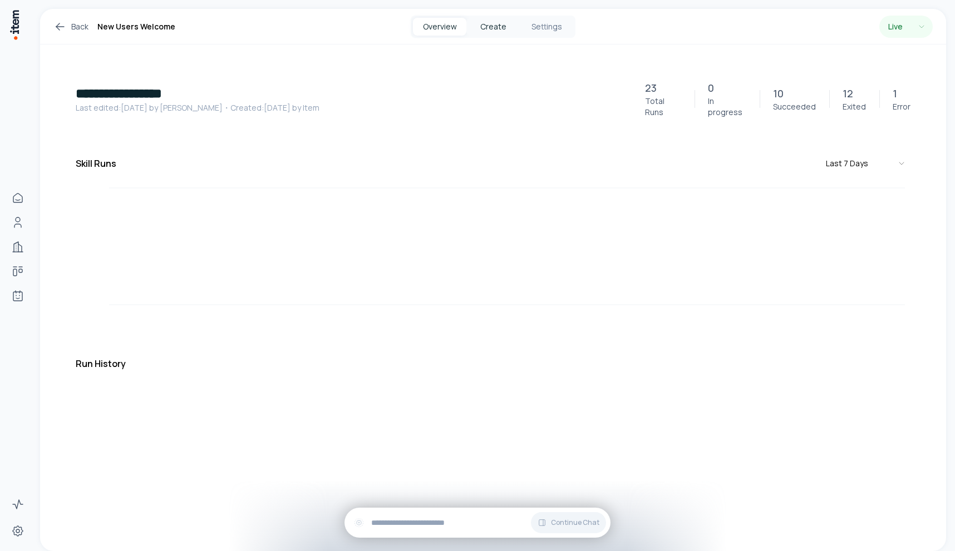
click at [499, 26] on button "Create" at bounding box center [492, 27] width 53 height 18
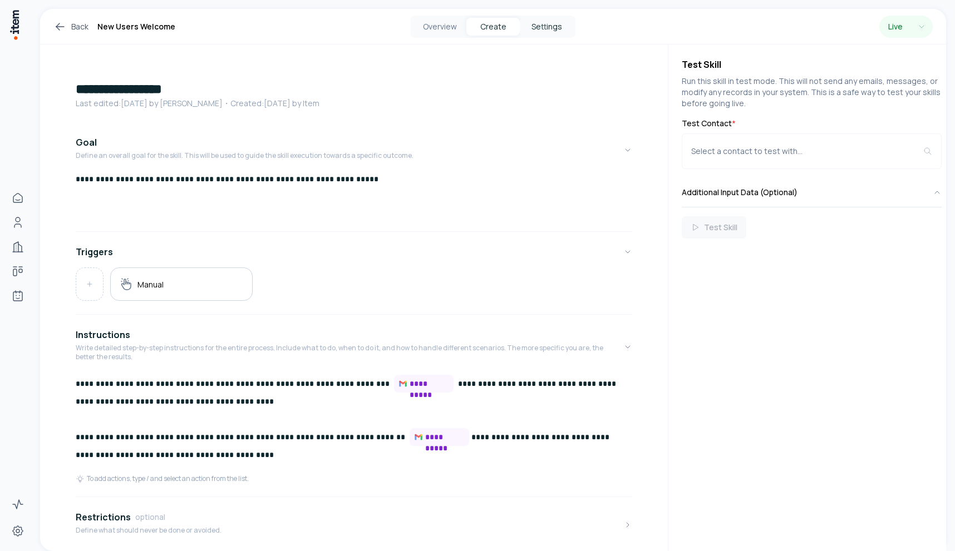
click at [534, 25] on button "Settings" at bounding box center [546, 27] width 53 height 18
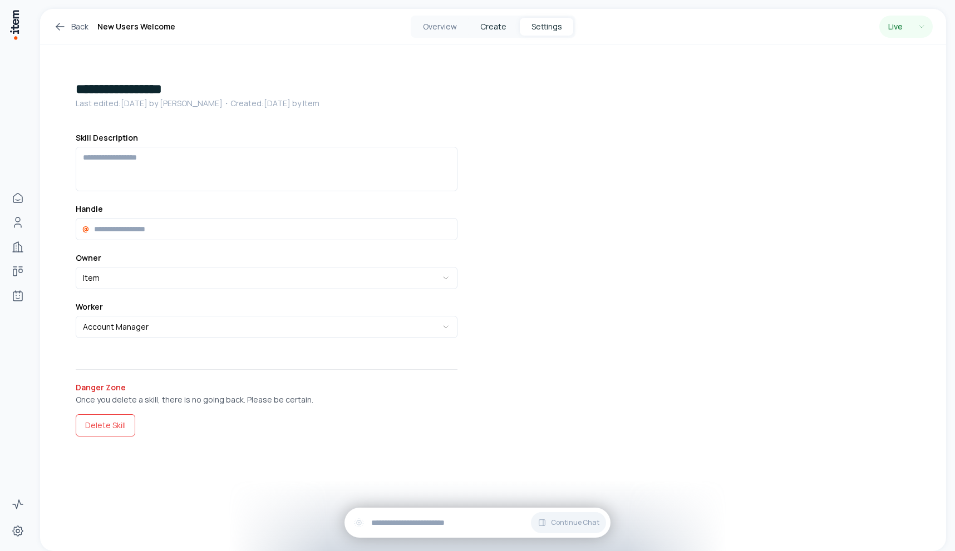
click at [484, 26] on button "Create" at bounding box center [492, 27] width 53 height 18
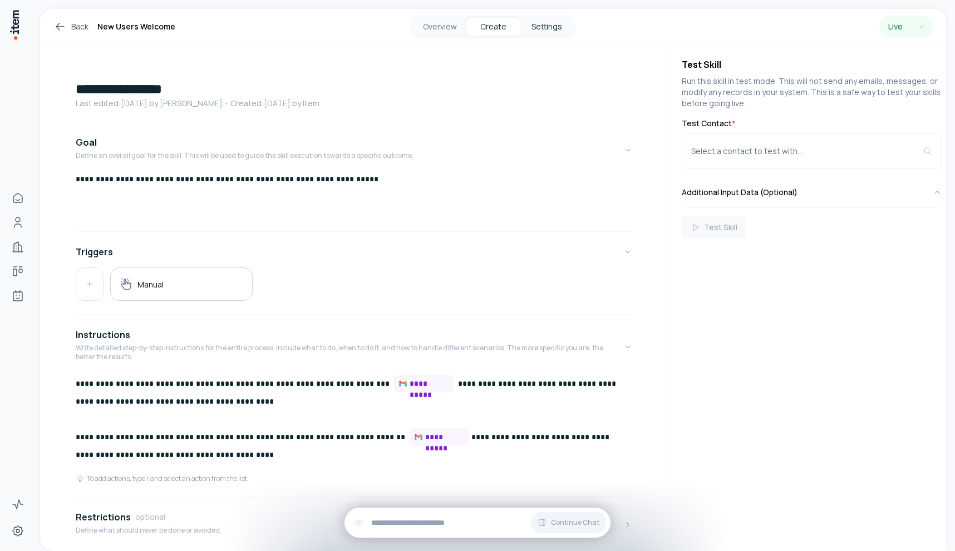
click at [555, 23] on button "Settings" at bounding box center [546, 27] width 53 height 18
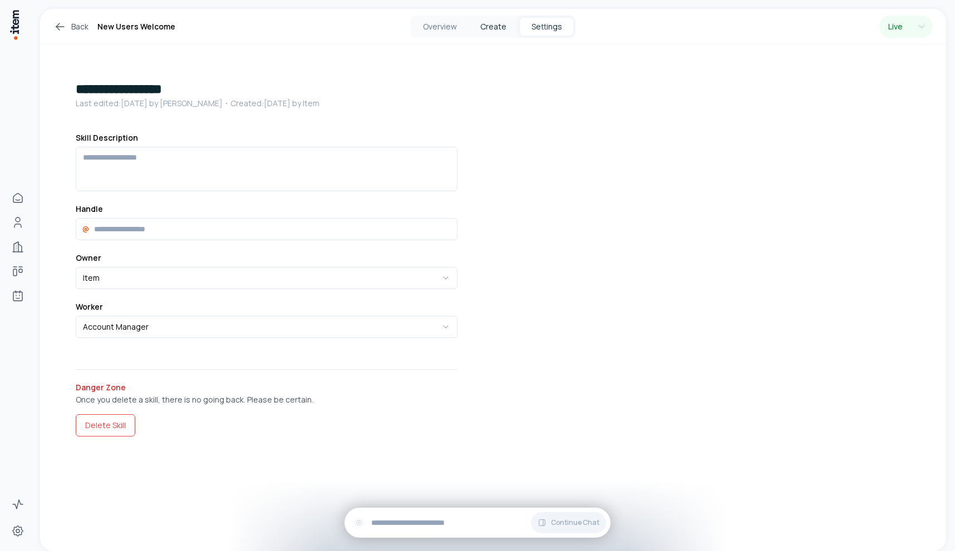
click at [516, 25] on button "Create" at bounding box center [492, 27] width 53 height 18
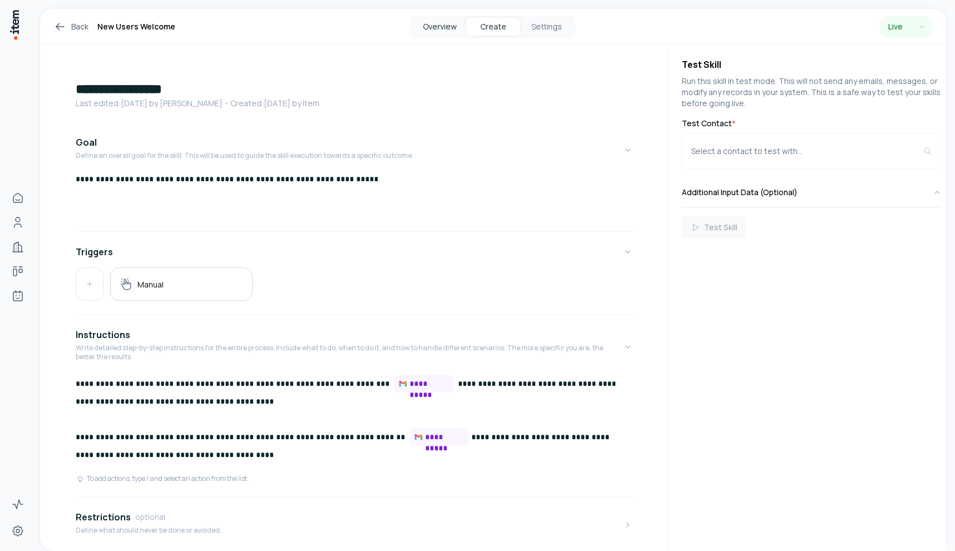
click at [447, 26] on button "Overview" at bounding box center [439, 27] width 53 height 18
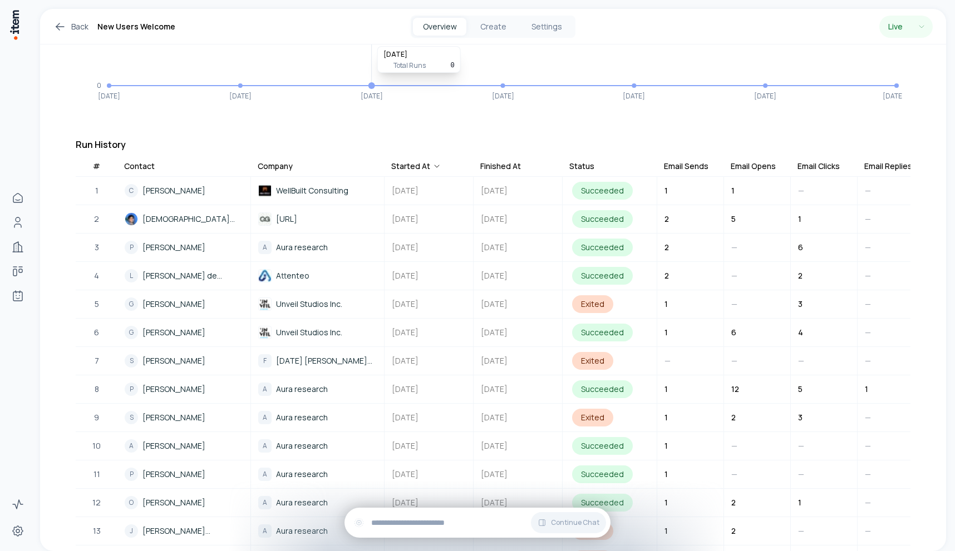
click at [326, 78] on icon "[DATE] Aug [DATE] [DATE] [DATE] [DATE] [DATE] 0 2 5" at bounding box center [489, 32] width 826 height 139
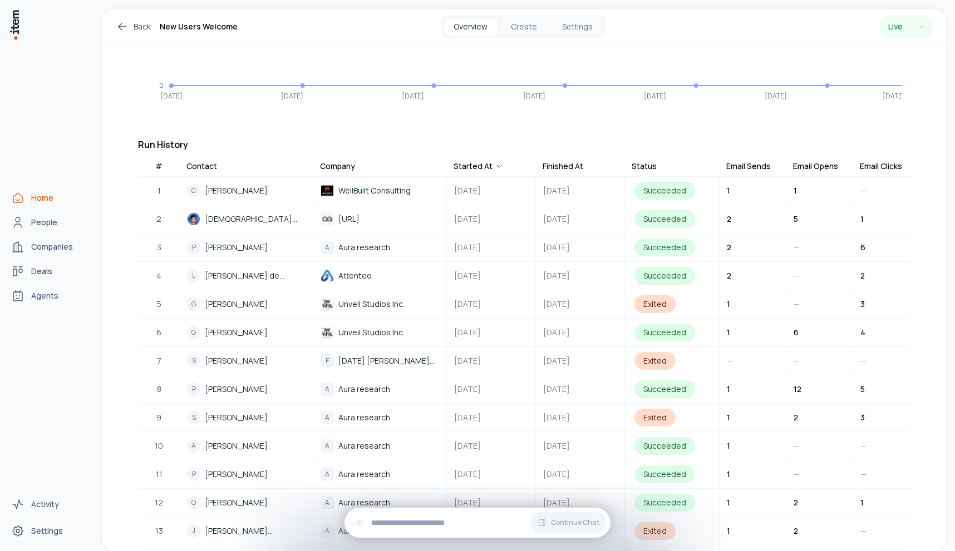
click at [19, 195] on icon "Home" at bounding box center [17, 197] width 13 height 13
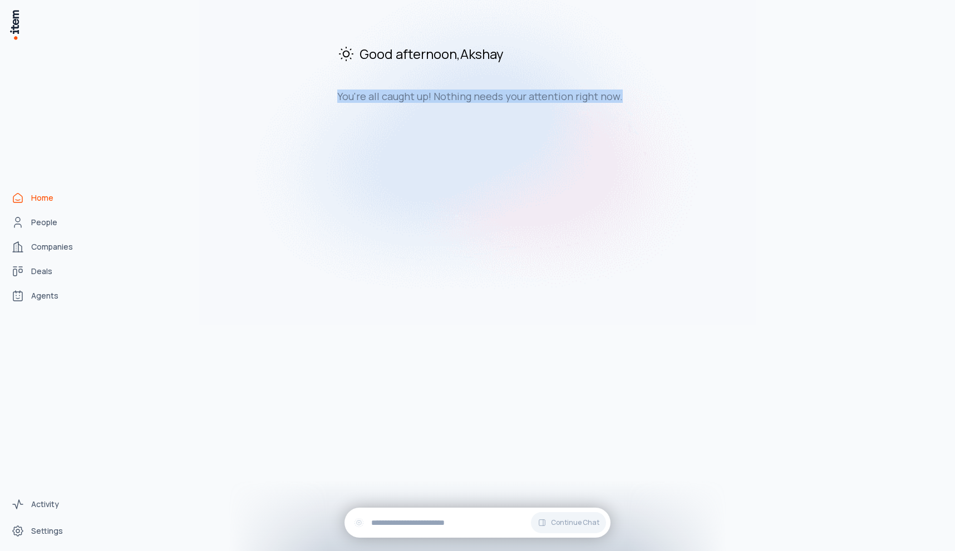
drag, startPoint x: 280, startPoint y: 101, endPoint x: 929, endPoint y: 103, distance: 648.8
click at [934, 103] on div "Good afternoon , [PERSON_NAME] You're all caught up! Nothing needs your attenti…" at bounding box center [524, 74] width 844 height 130
click at [908, 105] on div "Good afternoon , [PERSON_NAME] You're all caught up! Nothing needs your attenti…" at bounding box center [524, 74] width 844 height 130
click at [746, 198] on div "Good afternoon , [PERSON_NAME] You're all caught up! Nothing needs your attenti…" at bounding box center [524, 280] width 844 height 543
